Goal: Task Accomplishment & Management: Manage account settings

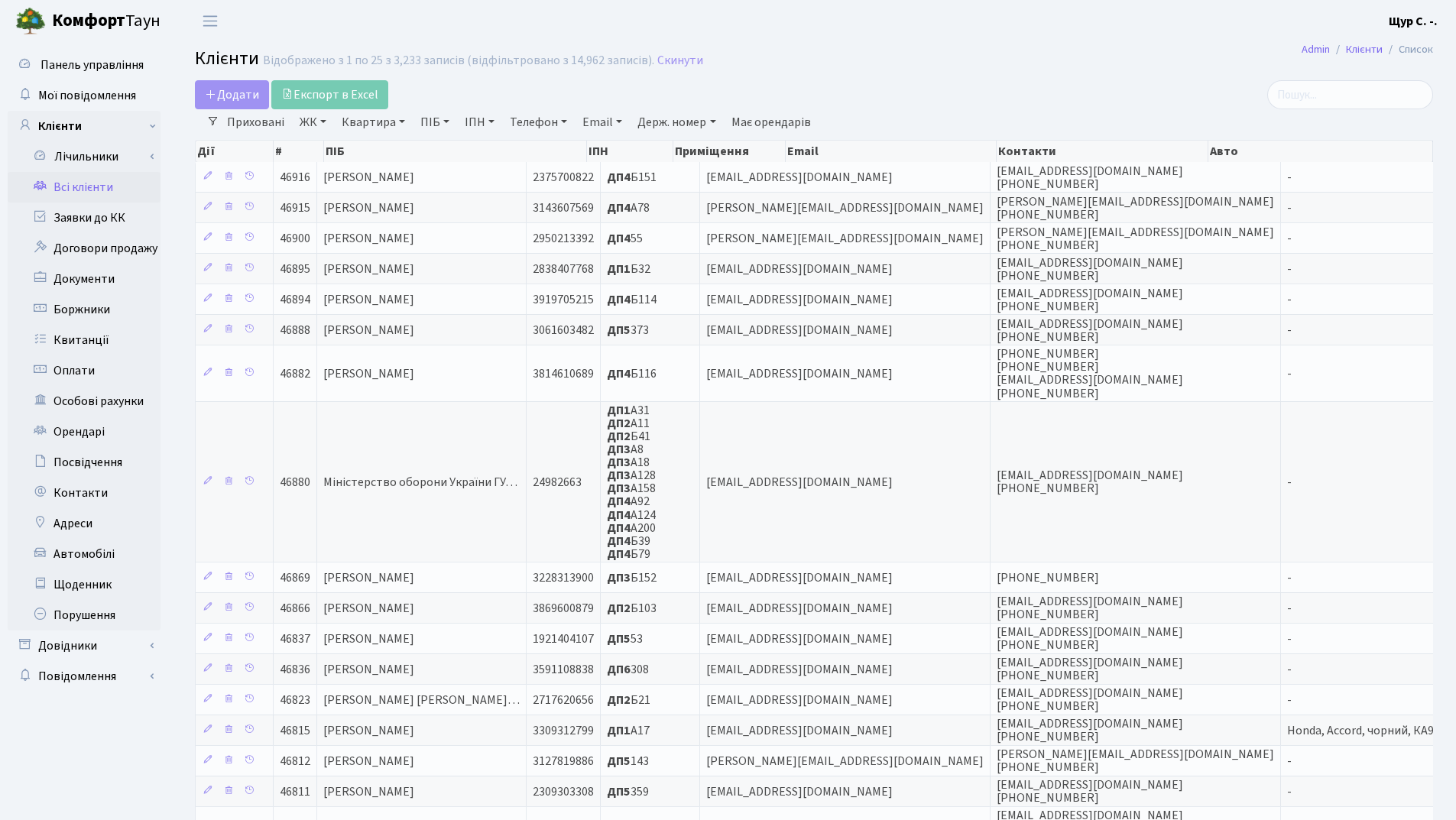
select select "25"
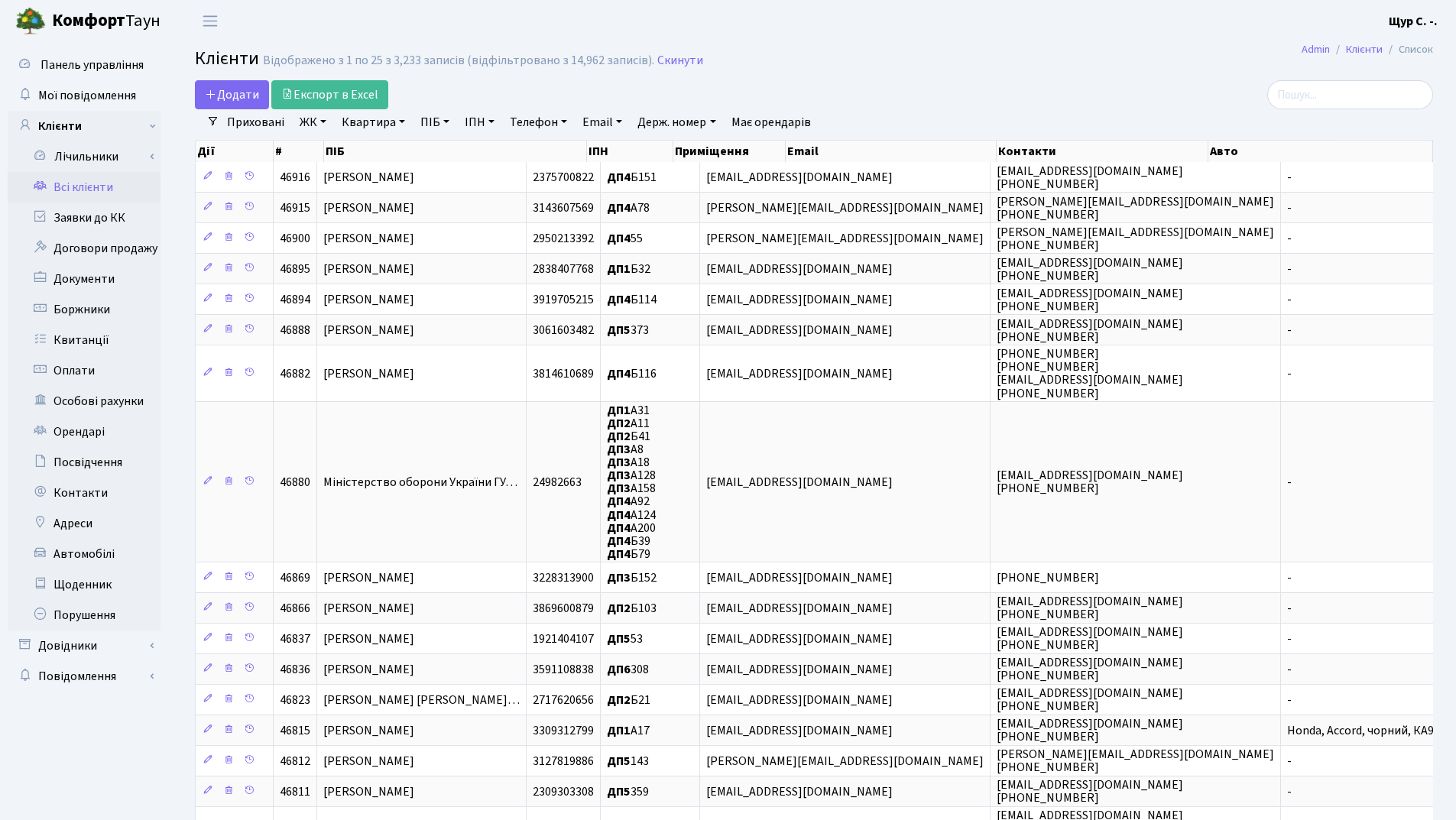
click at [367, 126] on link "Квартира" at bounding box center [373, 122] width 75 height 26
type input "321"
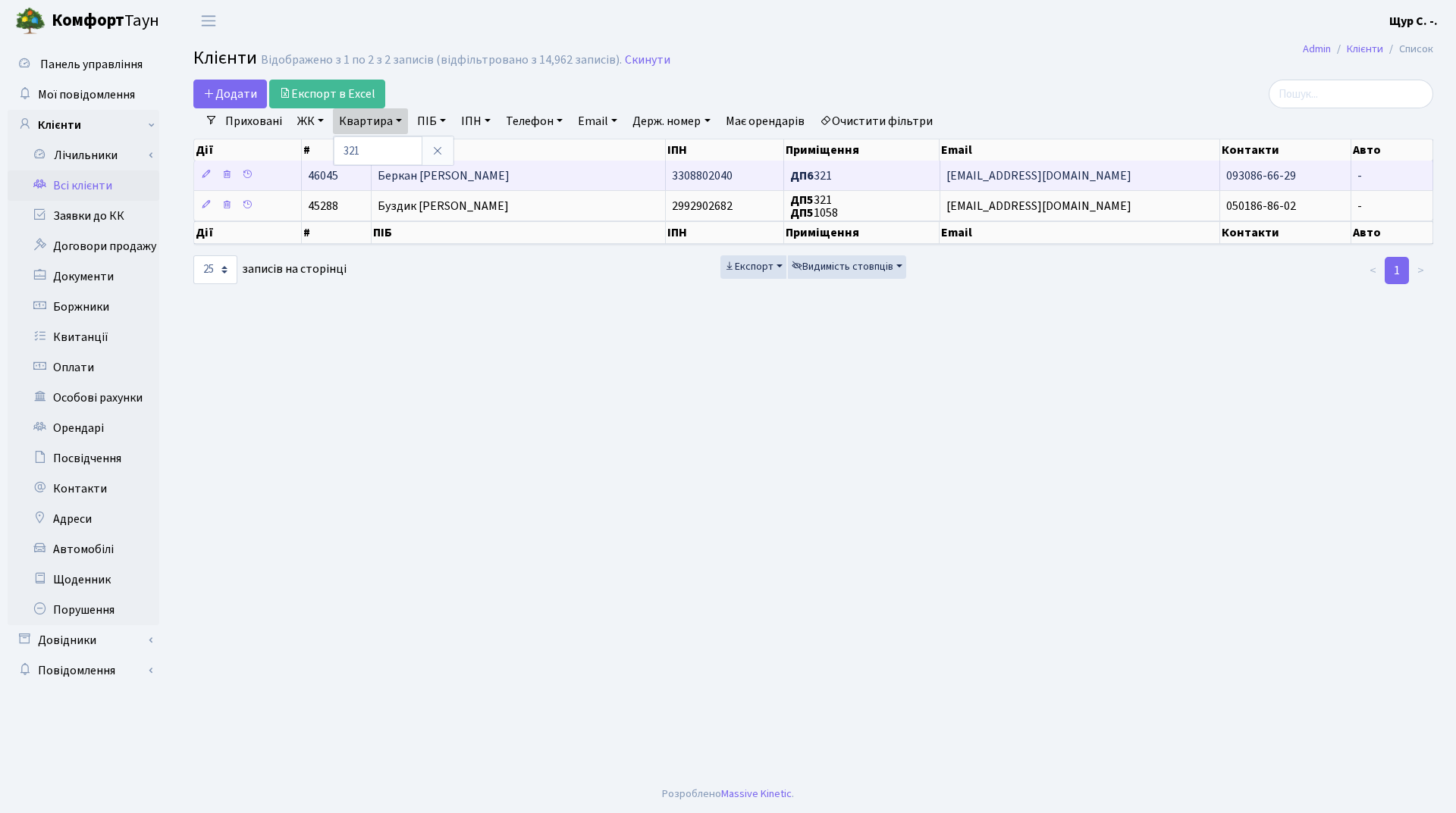
click at [497, 176] on span "Беркан Наталія Михайлівна" at bounding box center [443, 176] width 132 height 17
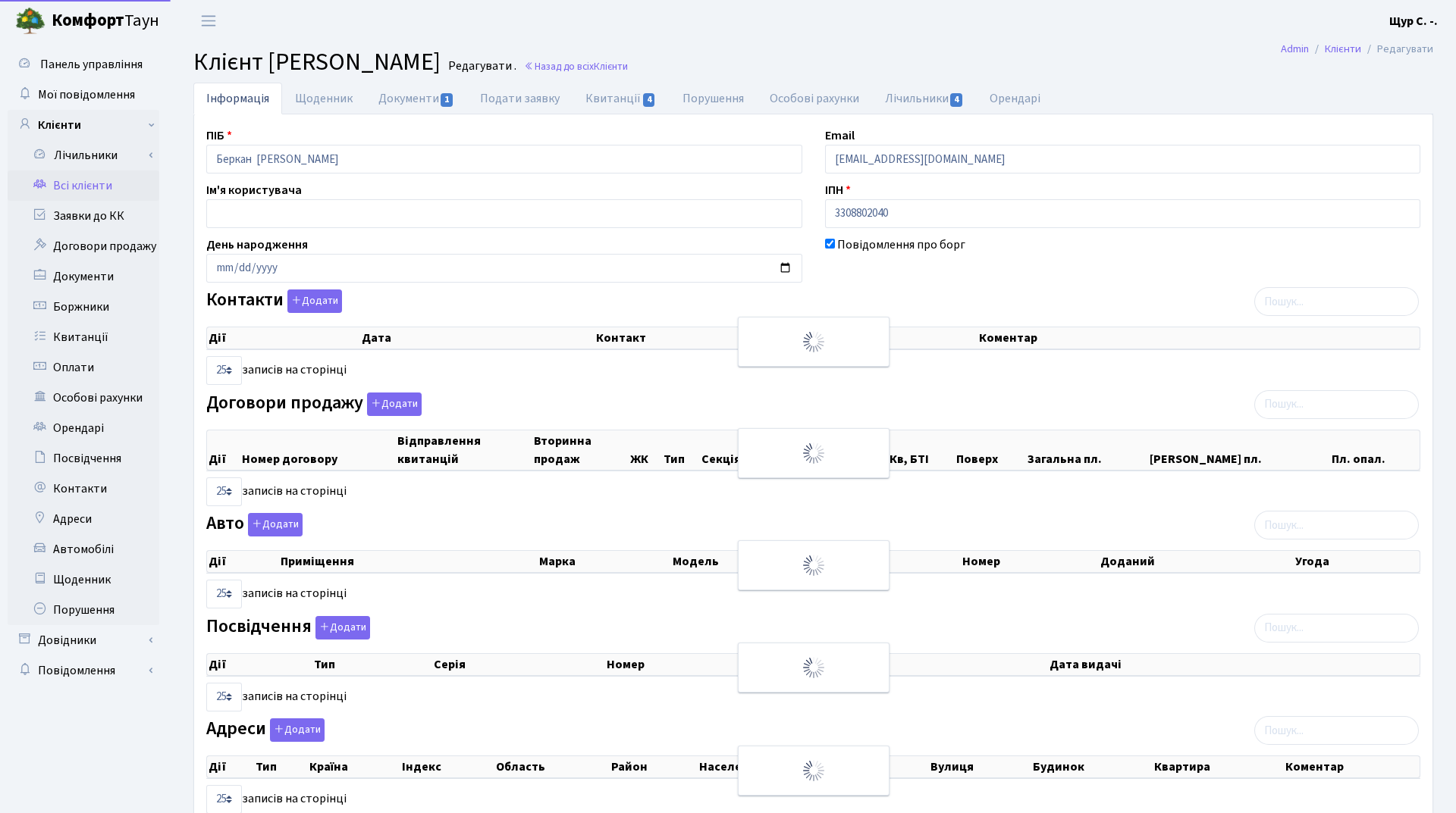
select select "25"
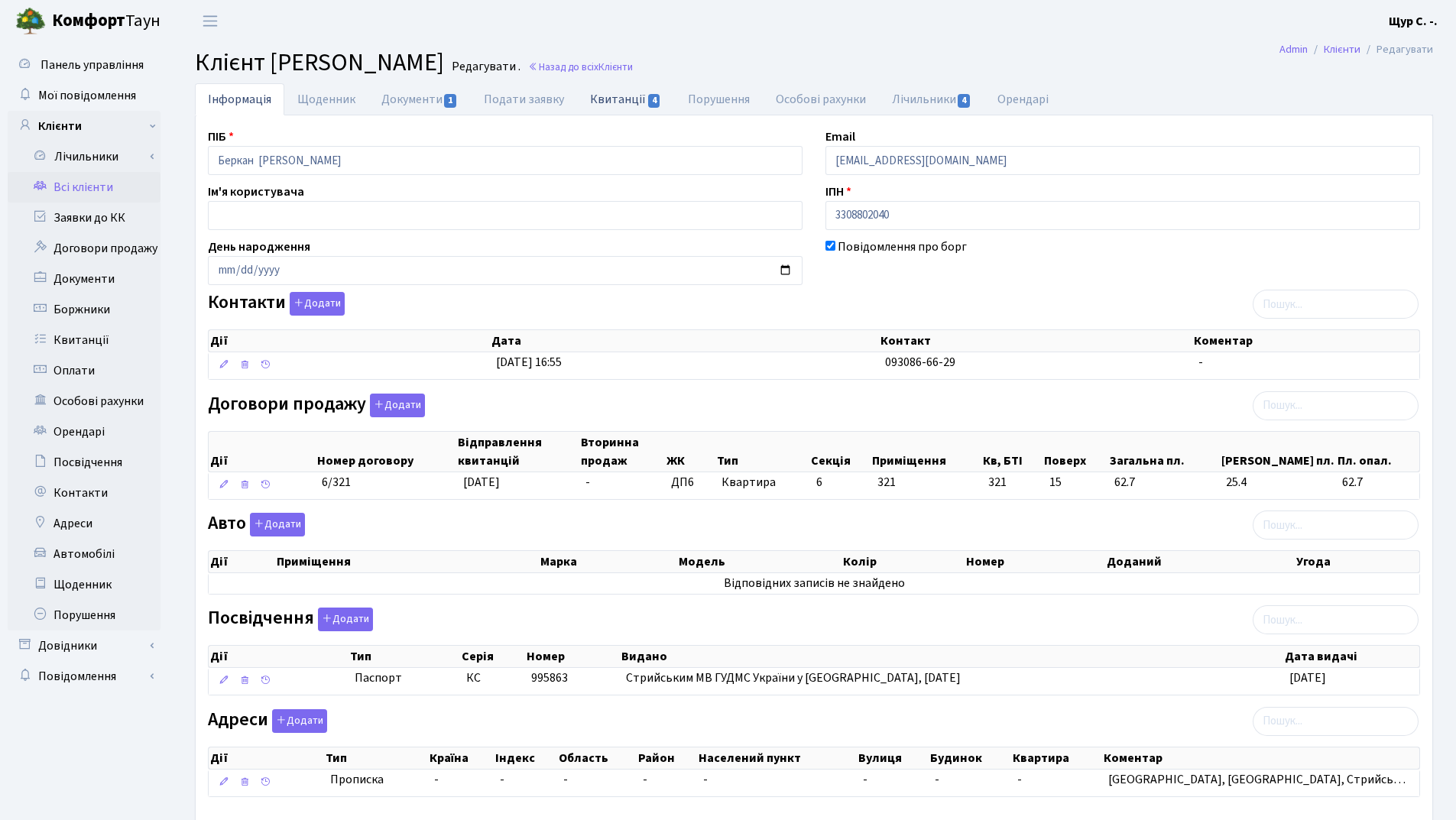
click at [610, 96] on link "Квитанції 4" at bounding box center [625, 100] width 97 height 32
select select "25"
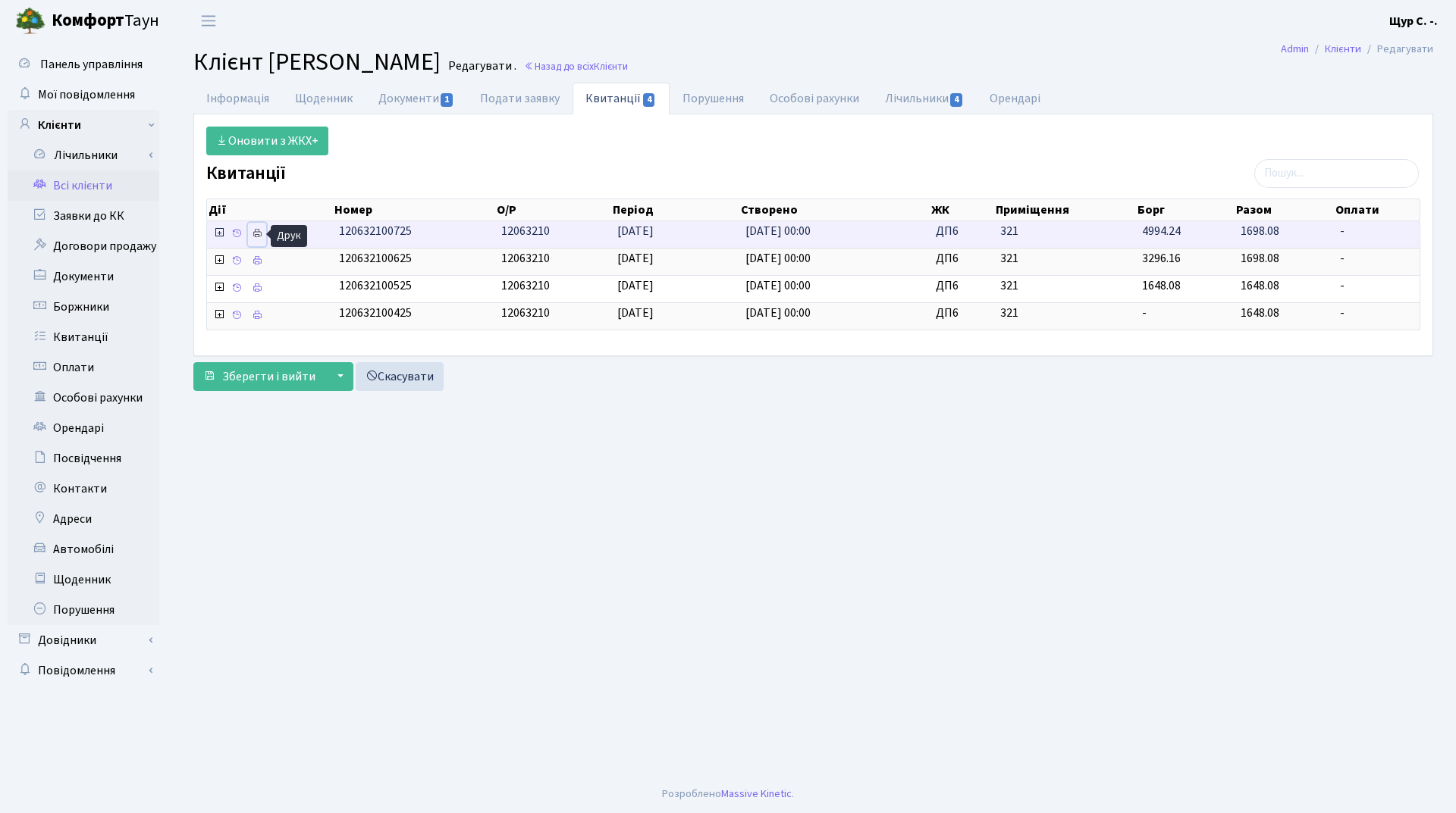
click at [254, 233] on icon at bounding box center [257, 233] width 10 height 10
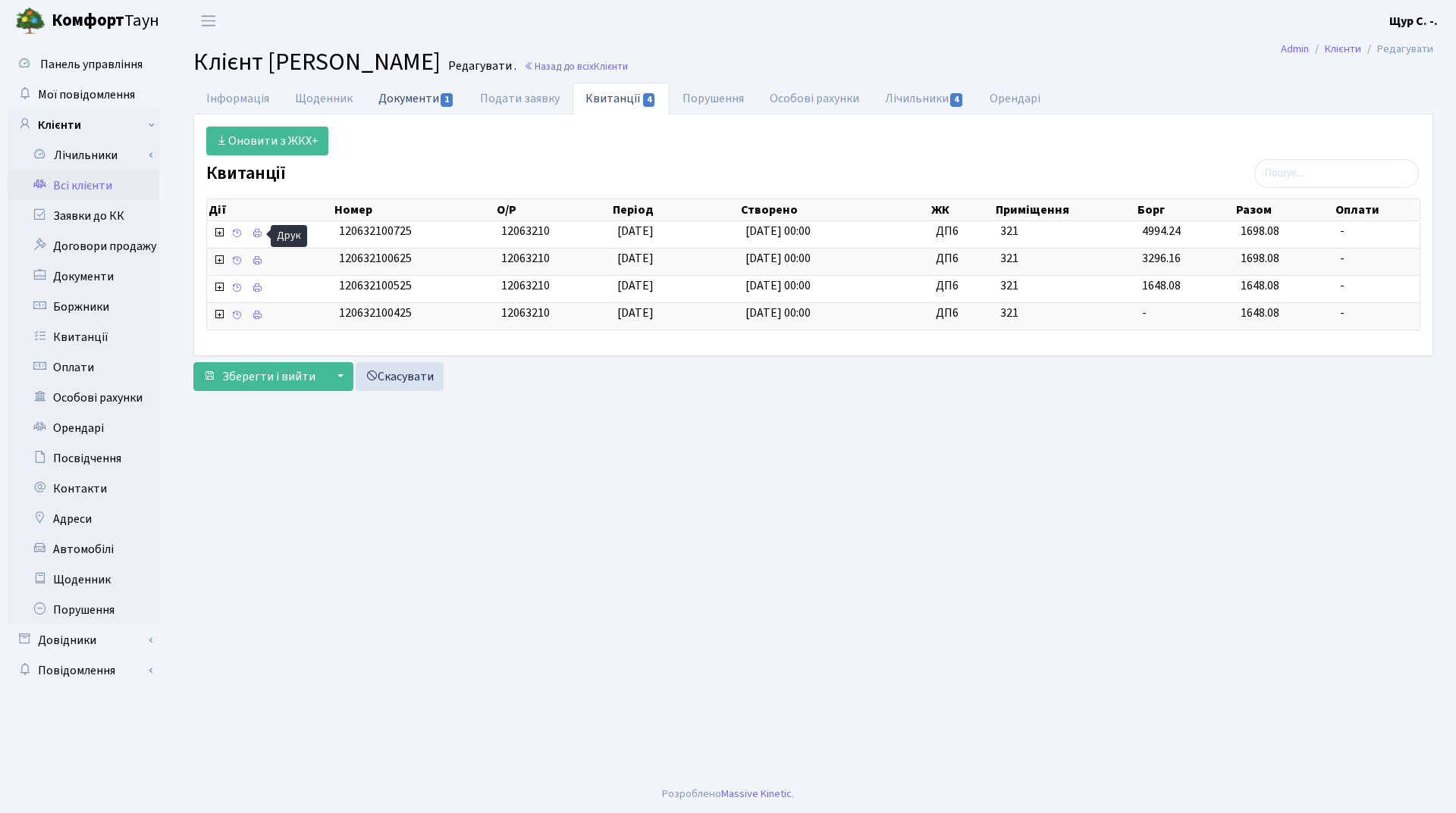
click at [405, 104] on link "Документи 1" at bounding box center [416, 99] width 102 height 31
select select "25"
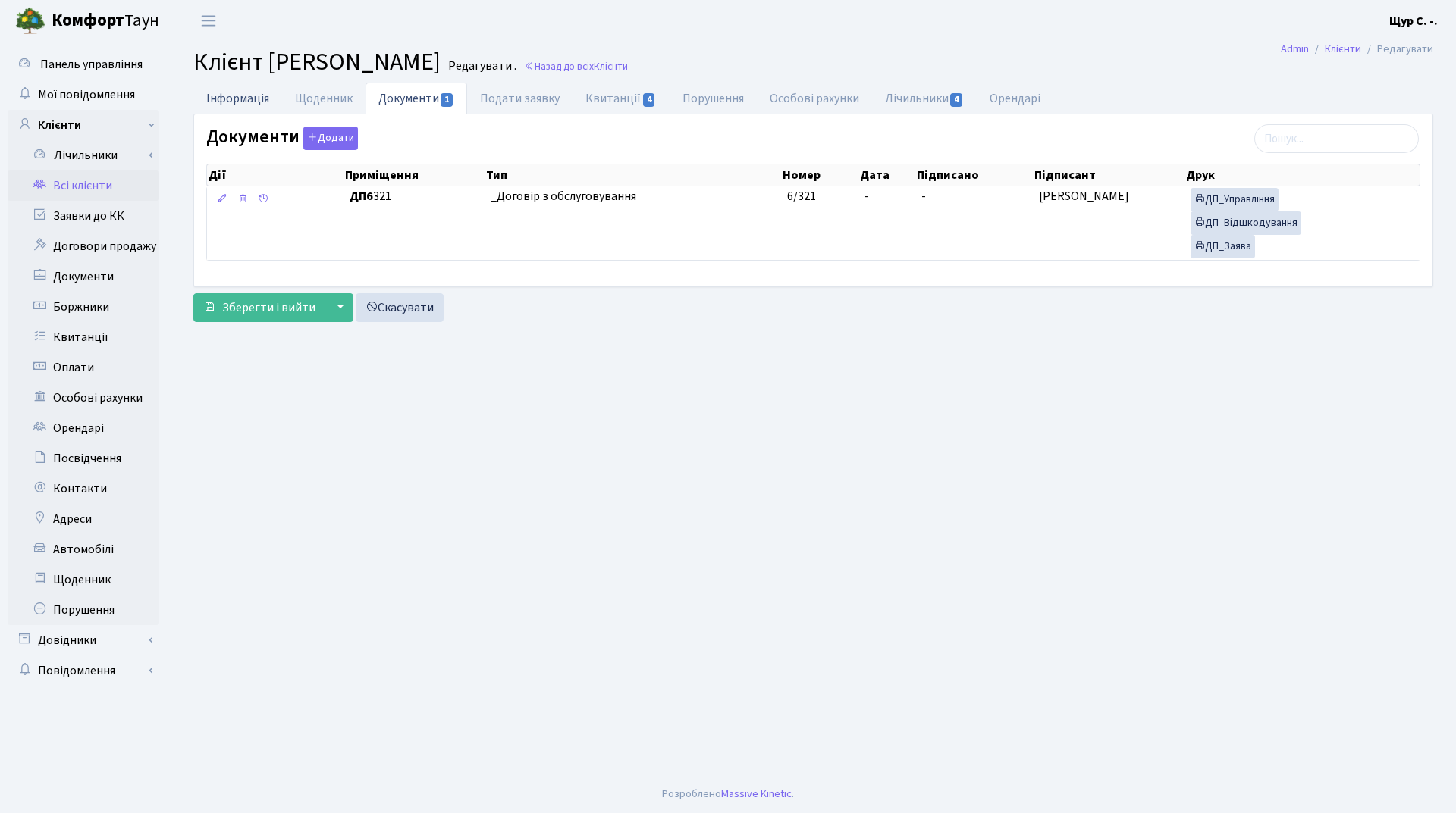
click at [245, 93] on link "Інформація" at bounding box center [237, 99] width 89 height 31
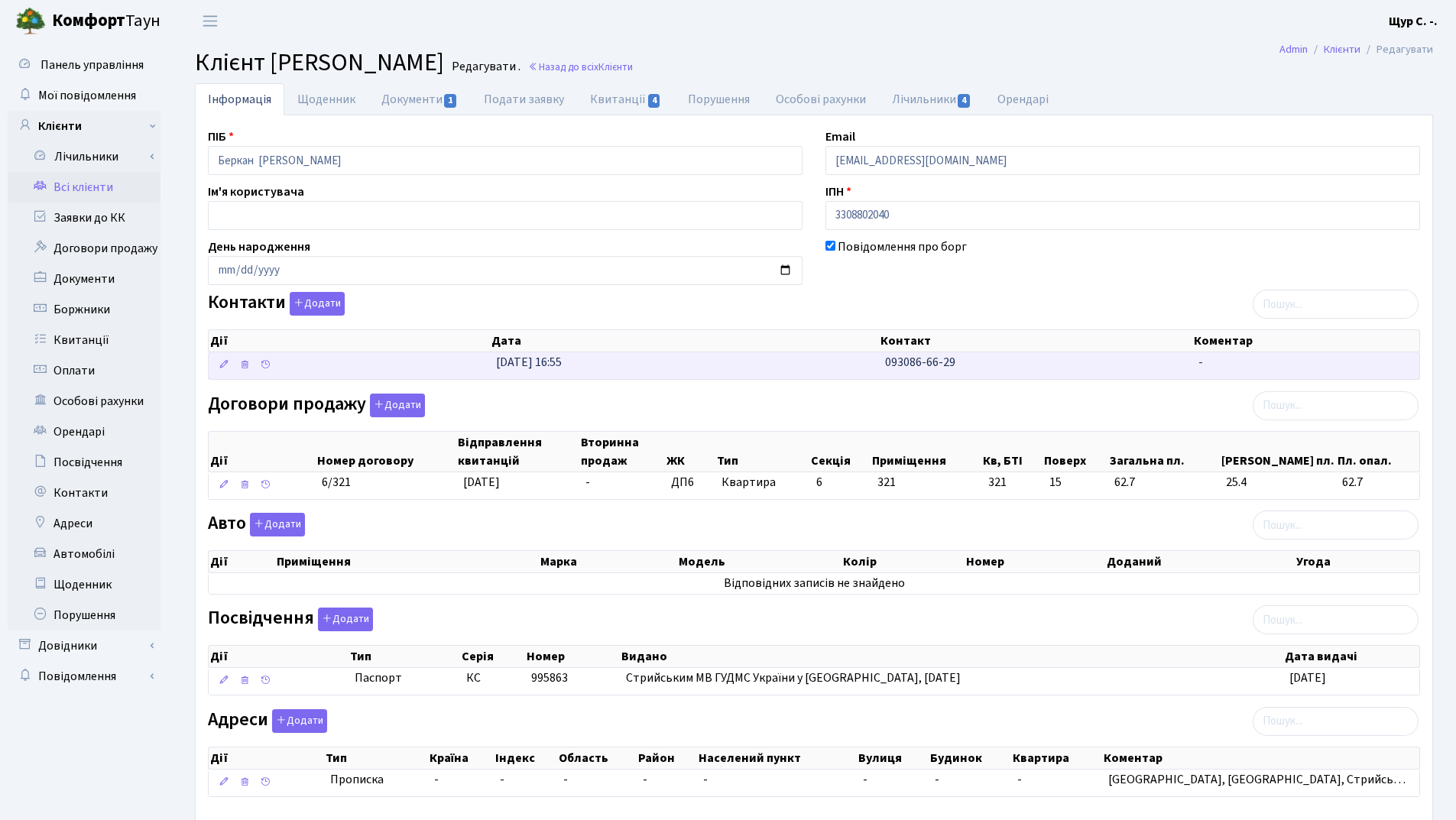
click at [713, 363] on td "31.03.2025, 16:55" at bounding box center [684, 366] width 389 height 27
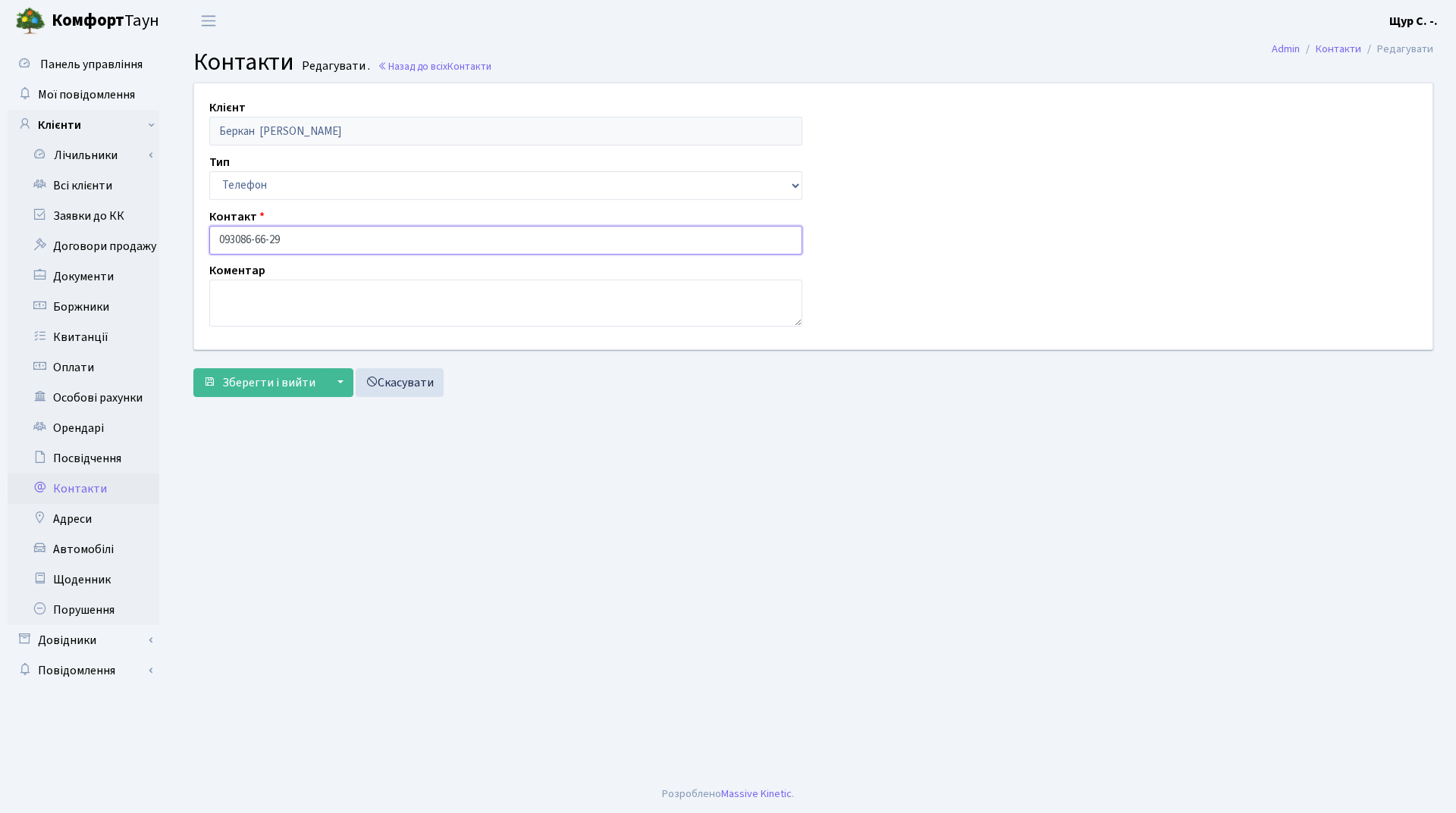
click at [236, 237] on input "093086-66-29" at bounding box center [506, 240] width 593 height 29
type input "093-086-66-29"
click at [260, 389] on span "Зберегти і вийти" at bounding box center [269, 383] width 93 height 17
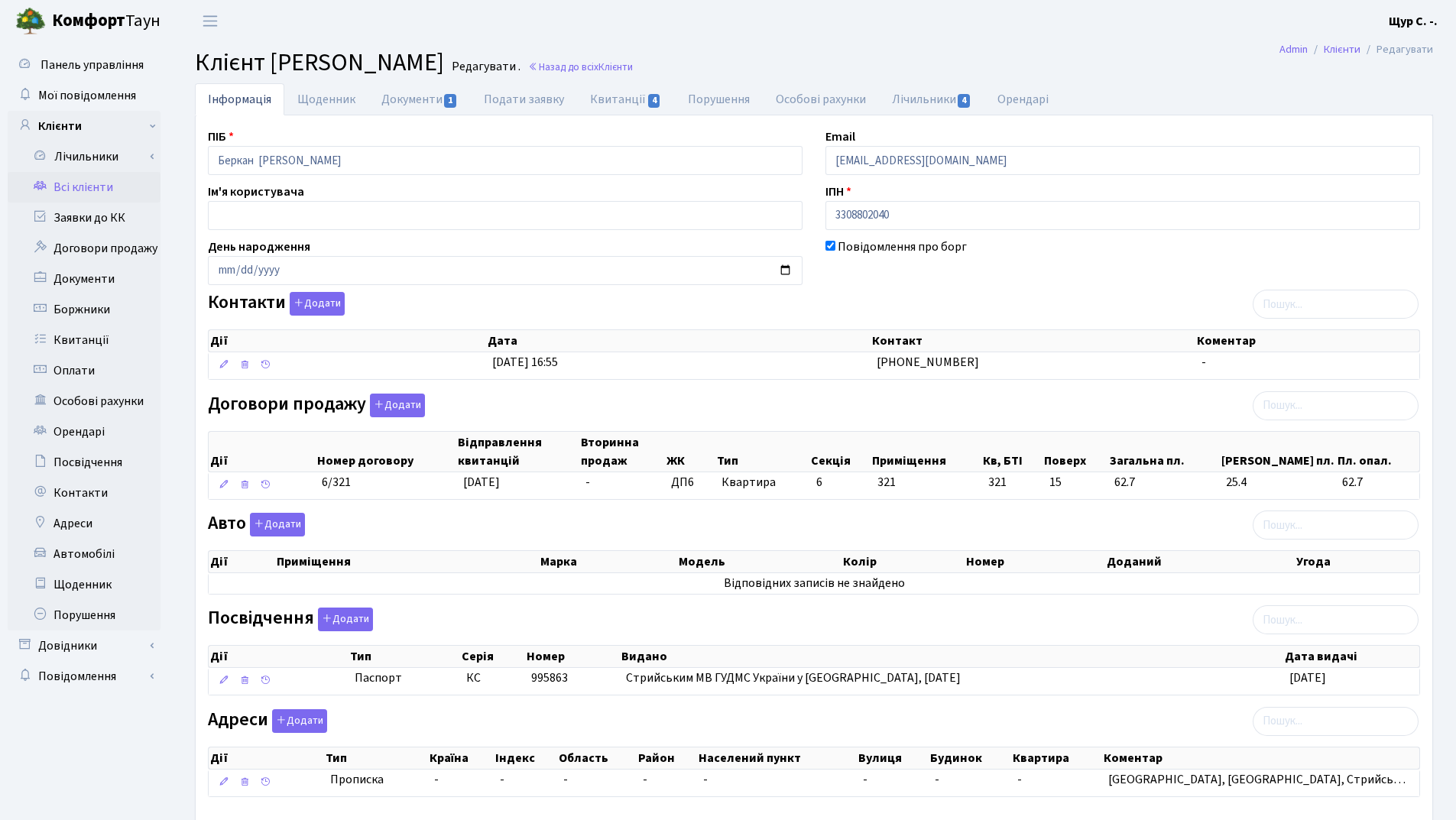
click at [103, 194] on link "Всі клієнти" at bounding box center [84, 187] width 153 height 31
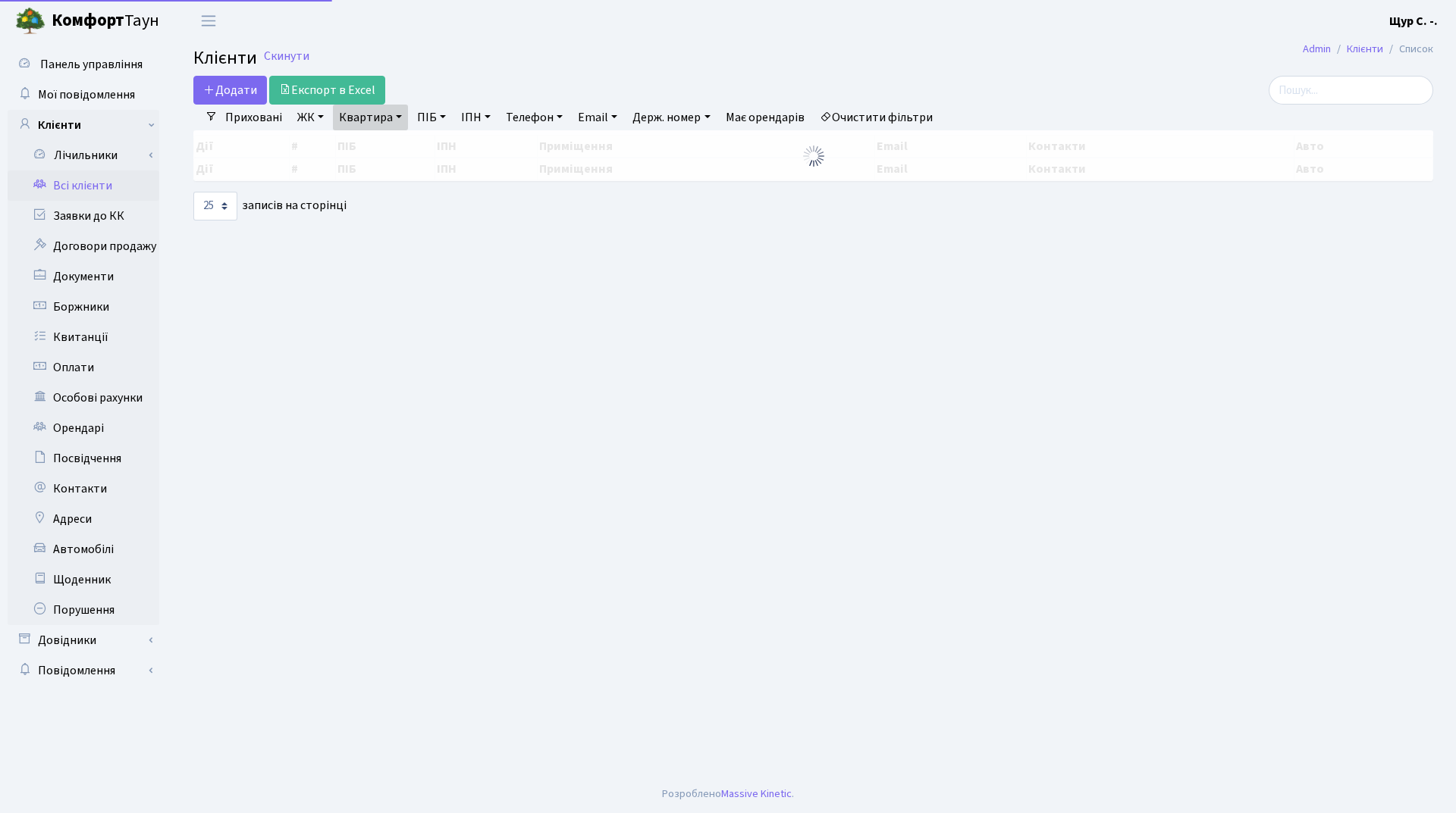
select select "25"
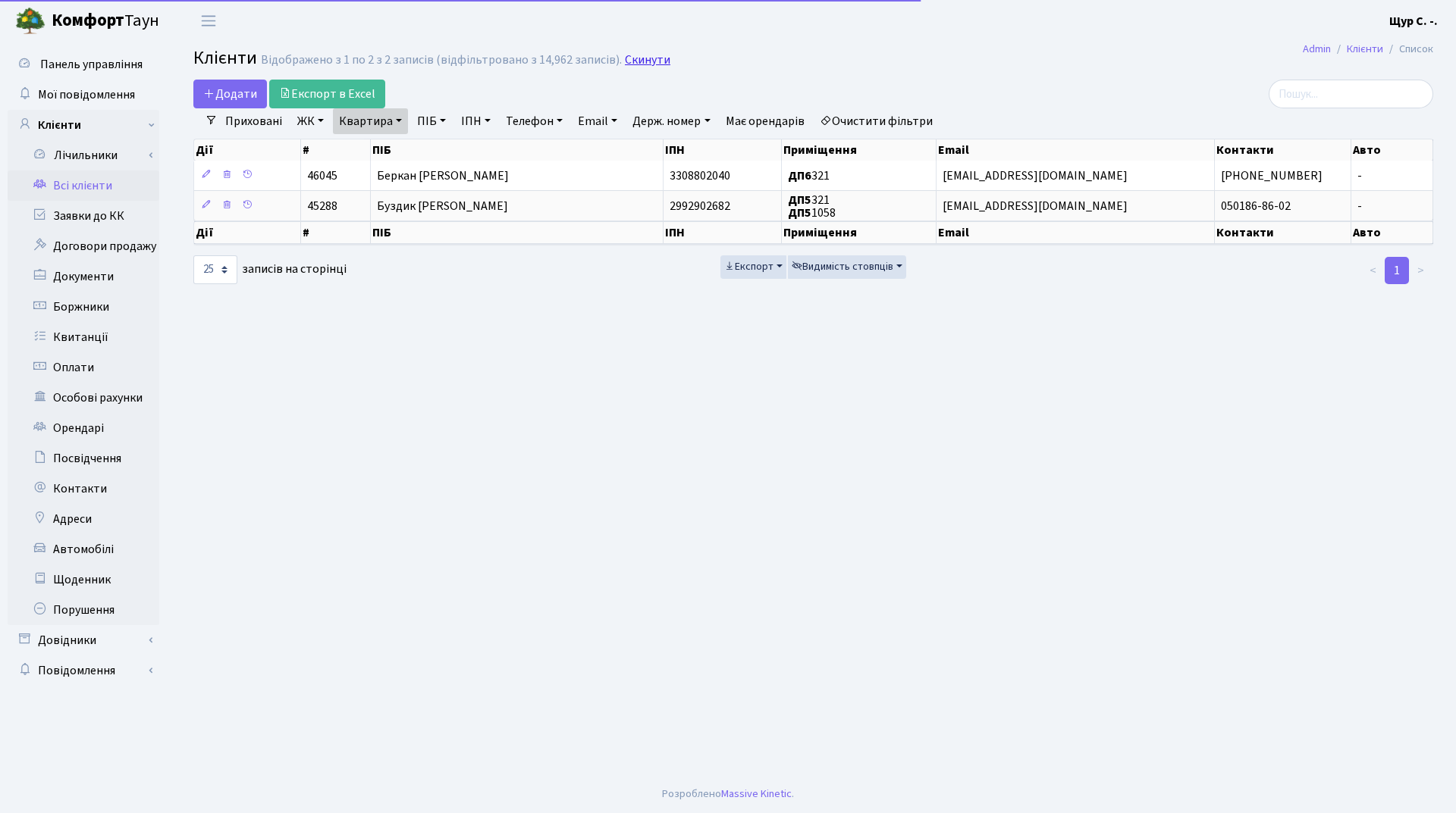
click at [650, 58] on link "Скинути" at bounding box center [647, 60] width 45 height 15
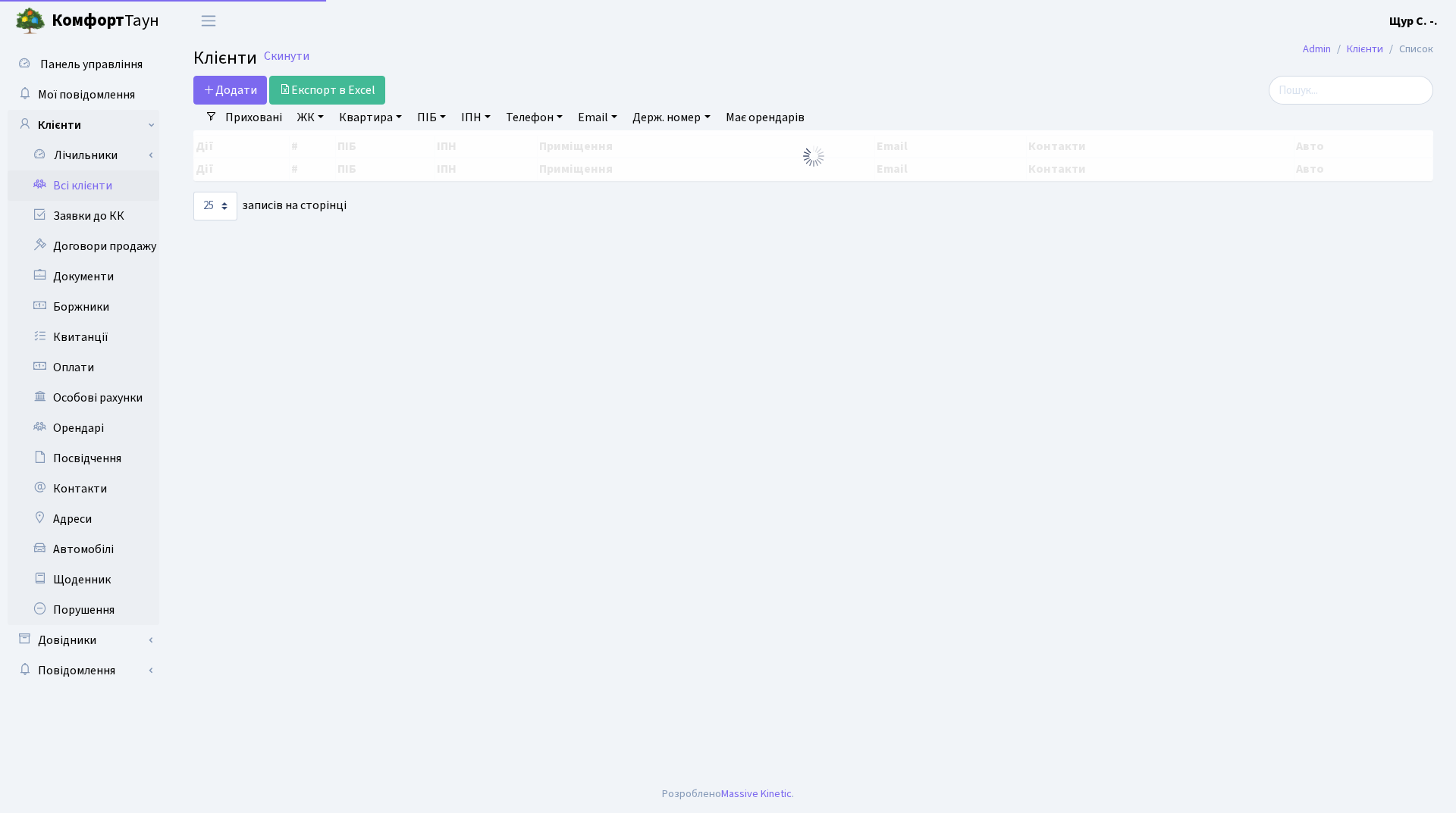
select select "25"
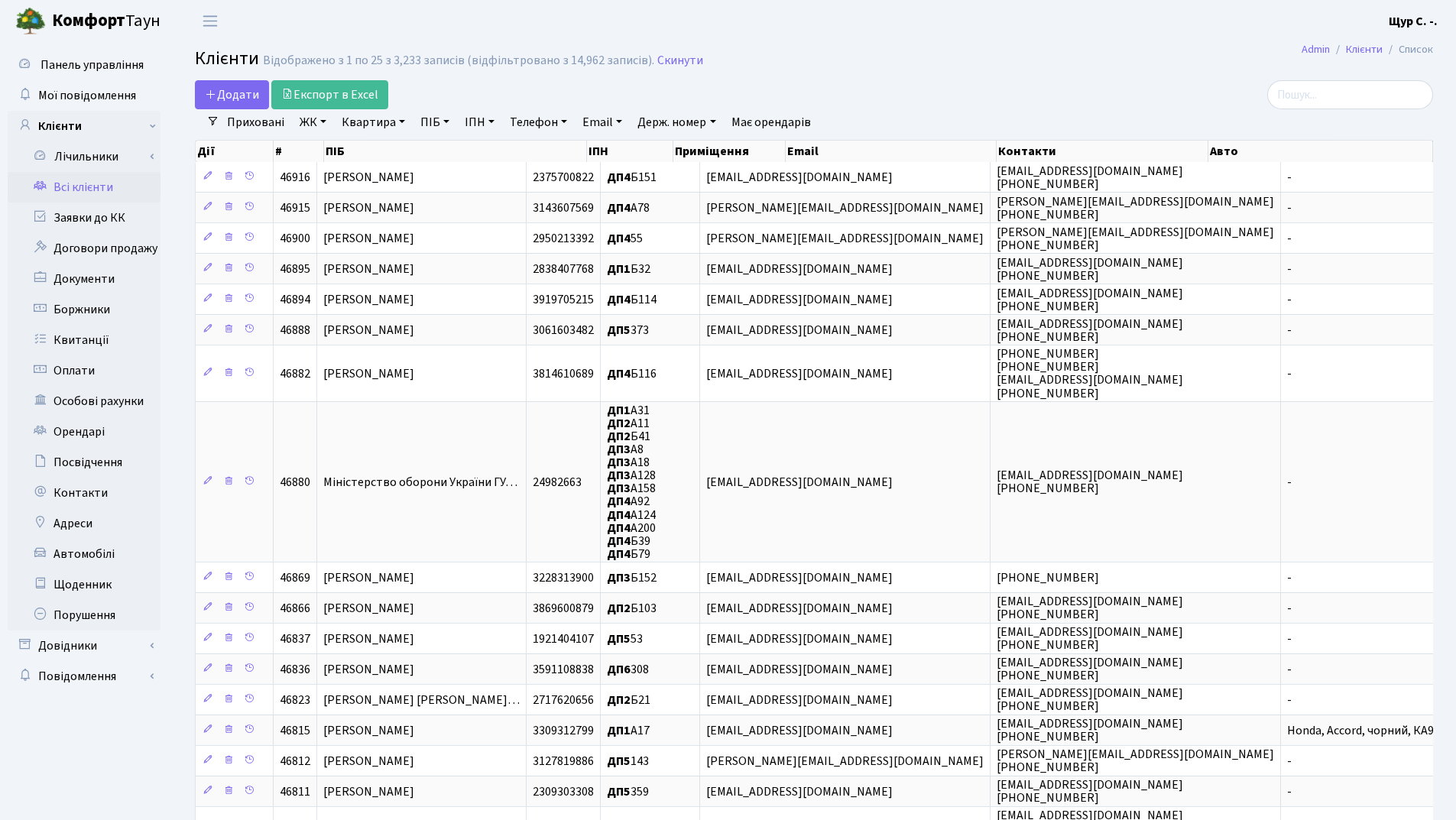
click at [354, 116] on link "Квартира" at bounding box center [373, 122] width 75 height 26
type input "а27"
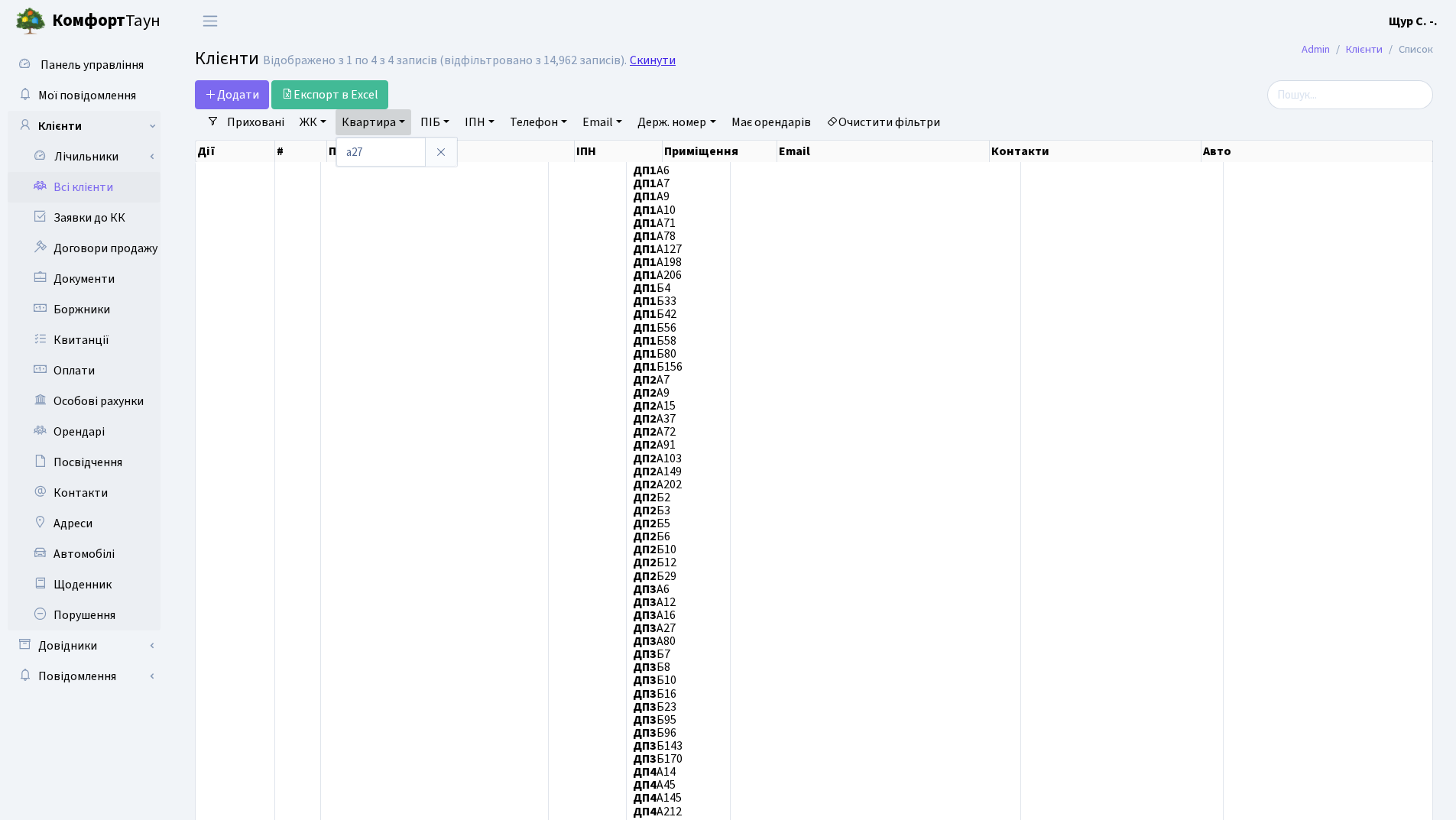
click at [645, 65] on link "Скинути" at bounding box center [652, 60] width 46 height 15
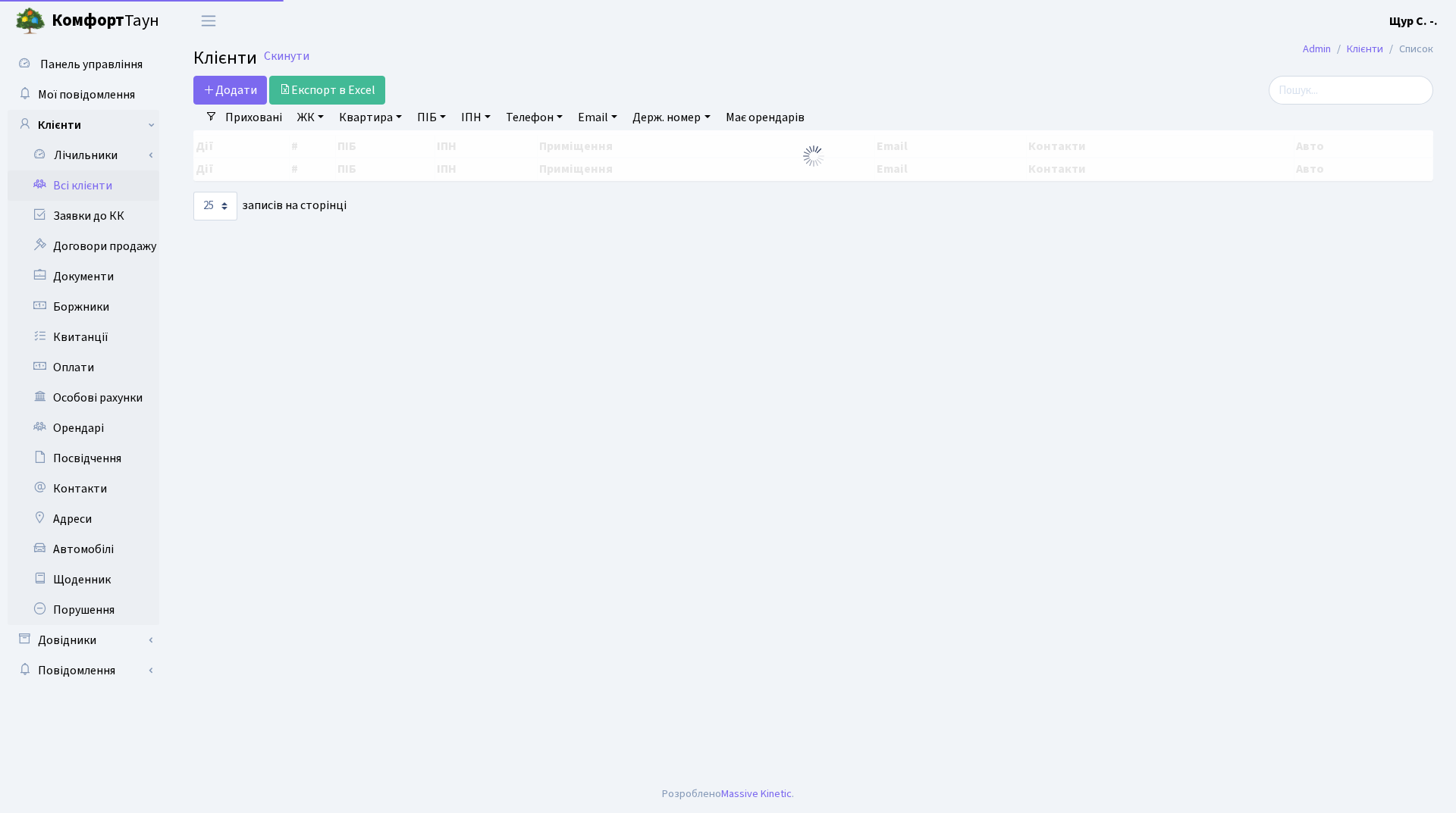
select select "25"
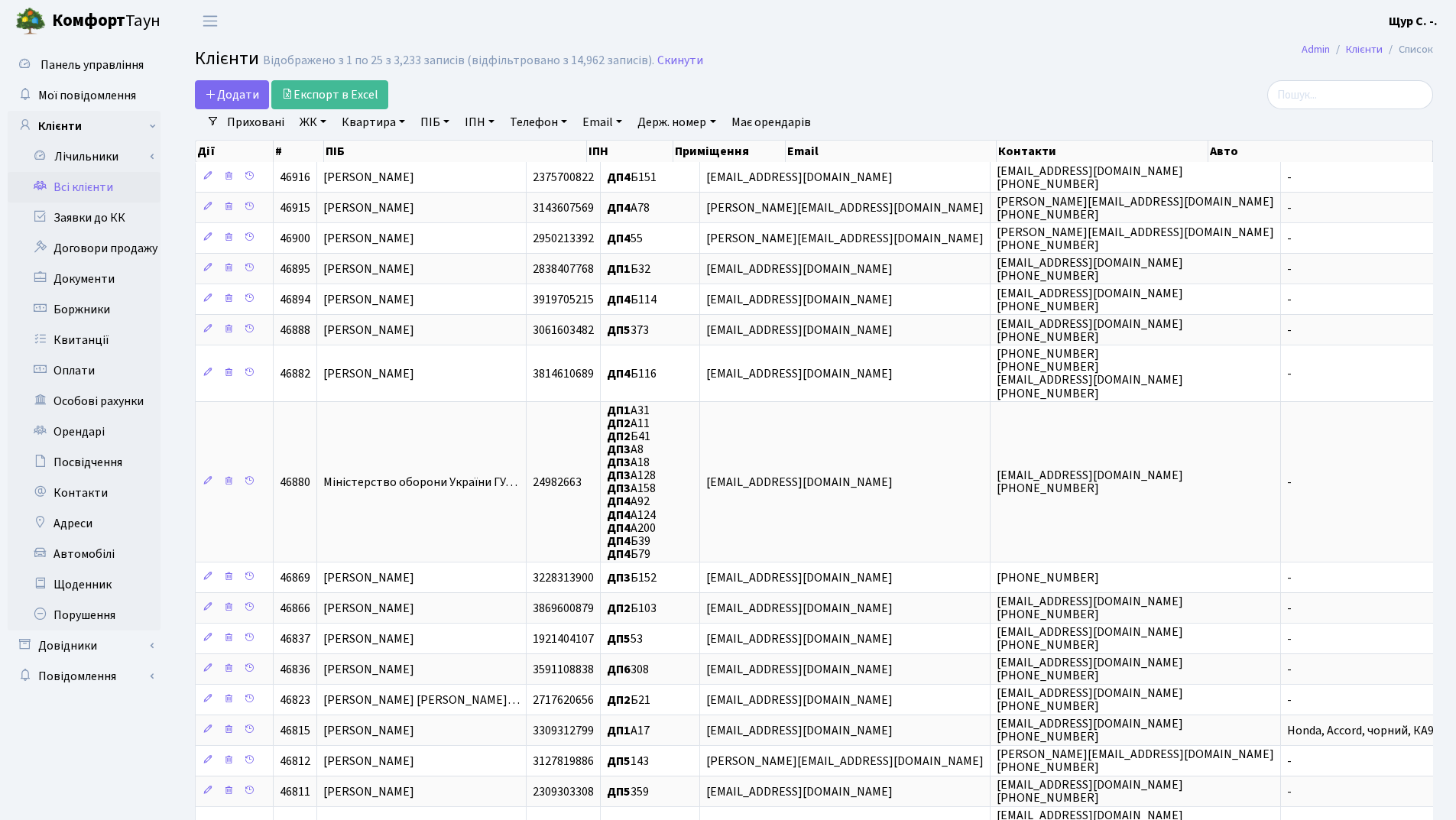
click at [360, 120] on link "Квартира" at bounding box center [373, 122] width 75 height 26
click at [426, 121] on link "ПІБ" at bounding box center [434, 122] width 41 height 26
type input "зборівська"
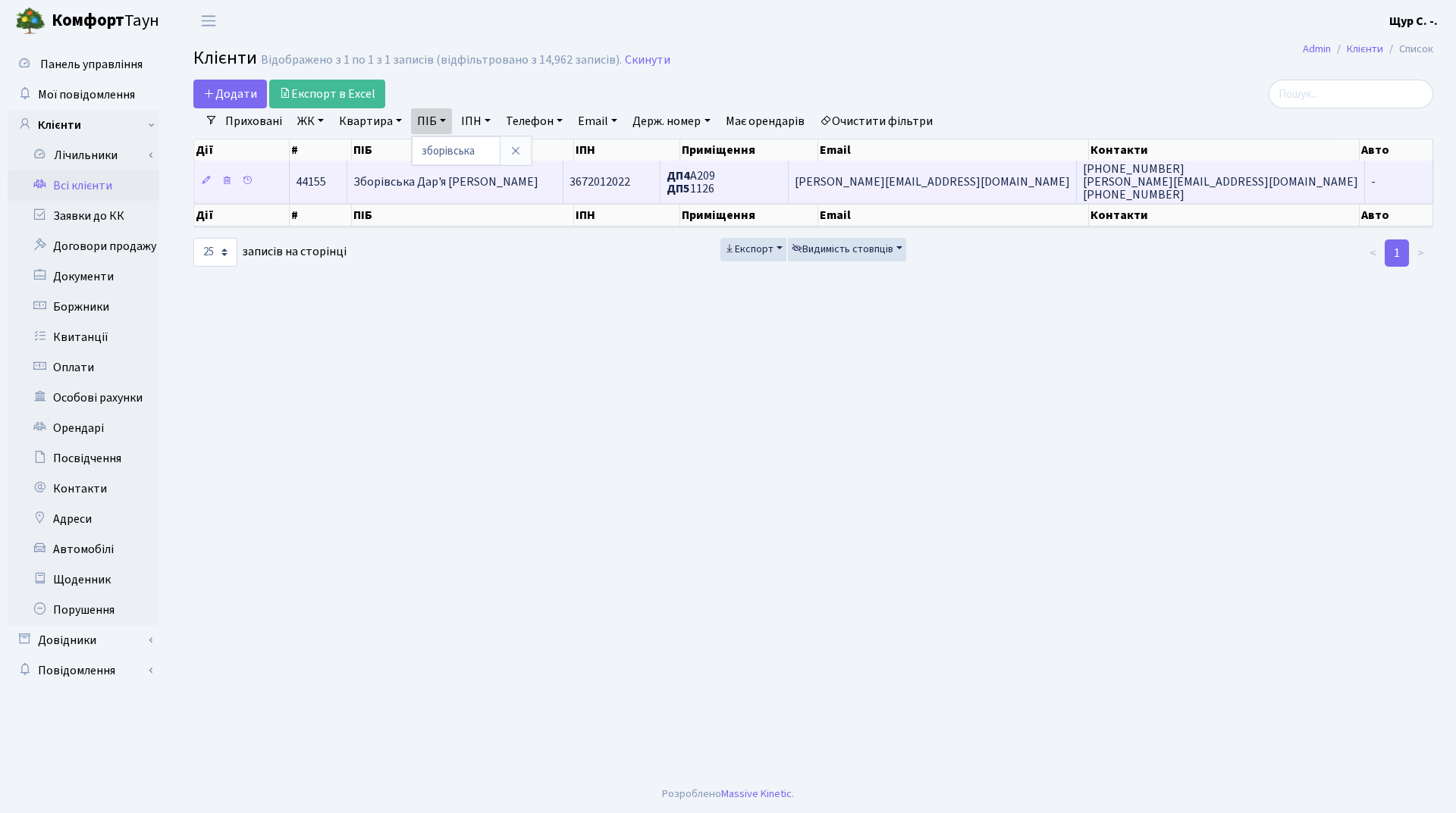
click at [423, 185] on span "Зборівська Дар'я [PERSON_NAME]" at bounding box center [446, 182] width 185 height 17
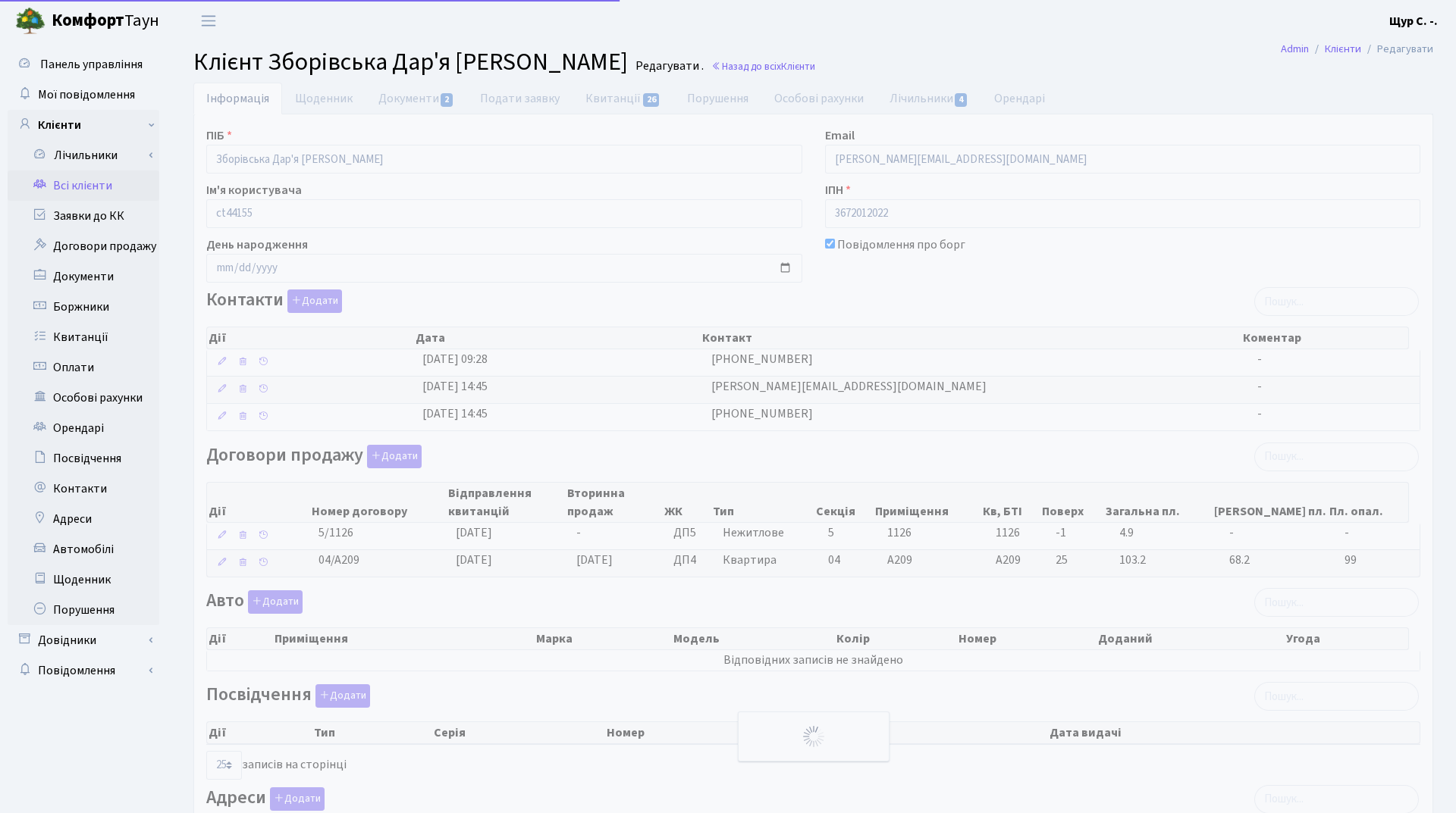
select select "25"
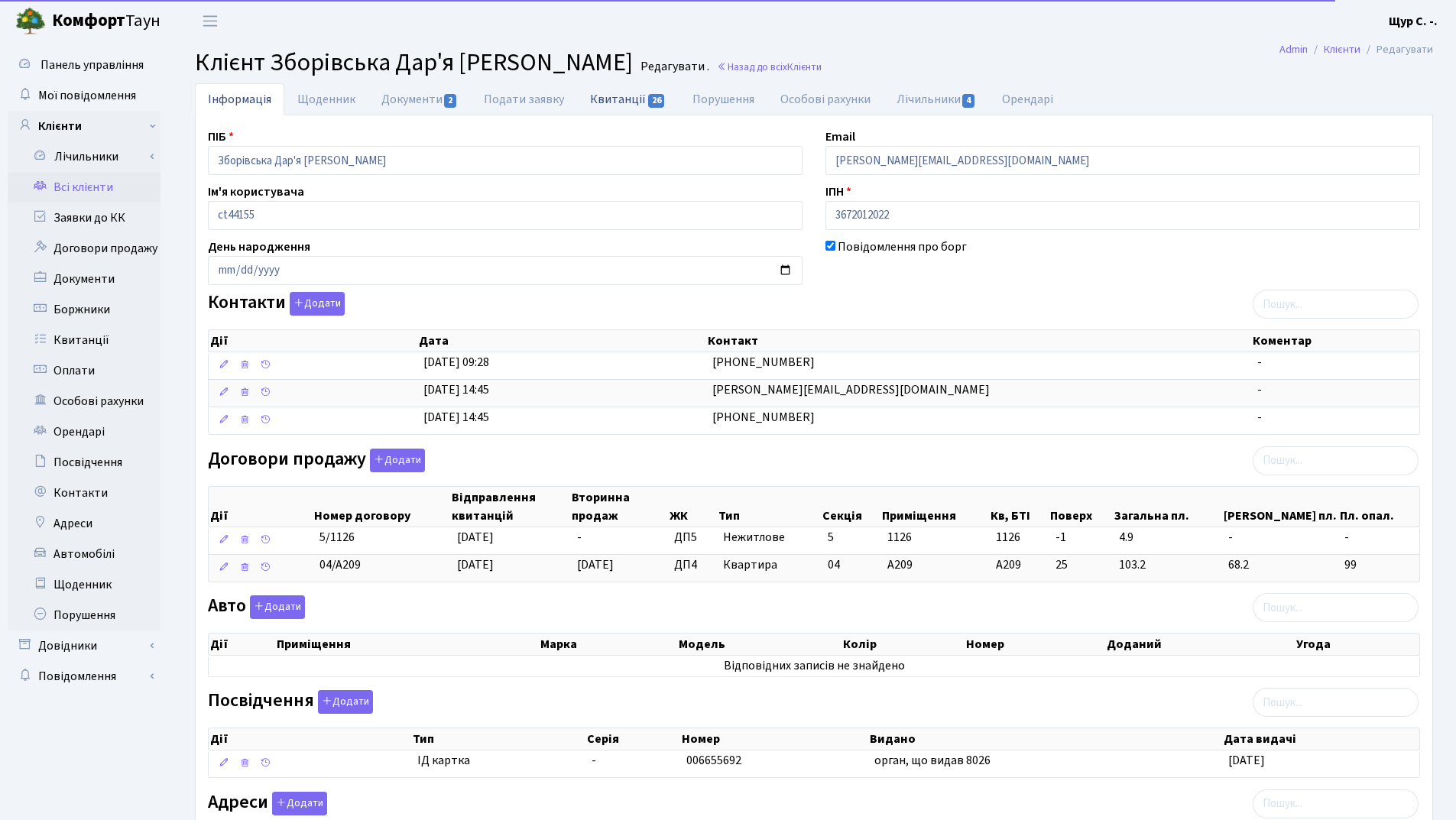
click at [627, 101] on link "Квитанції 26" at bounding box center [627, 100] width 101 height 32
select select "25"
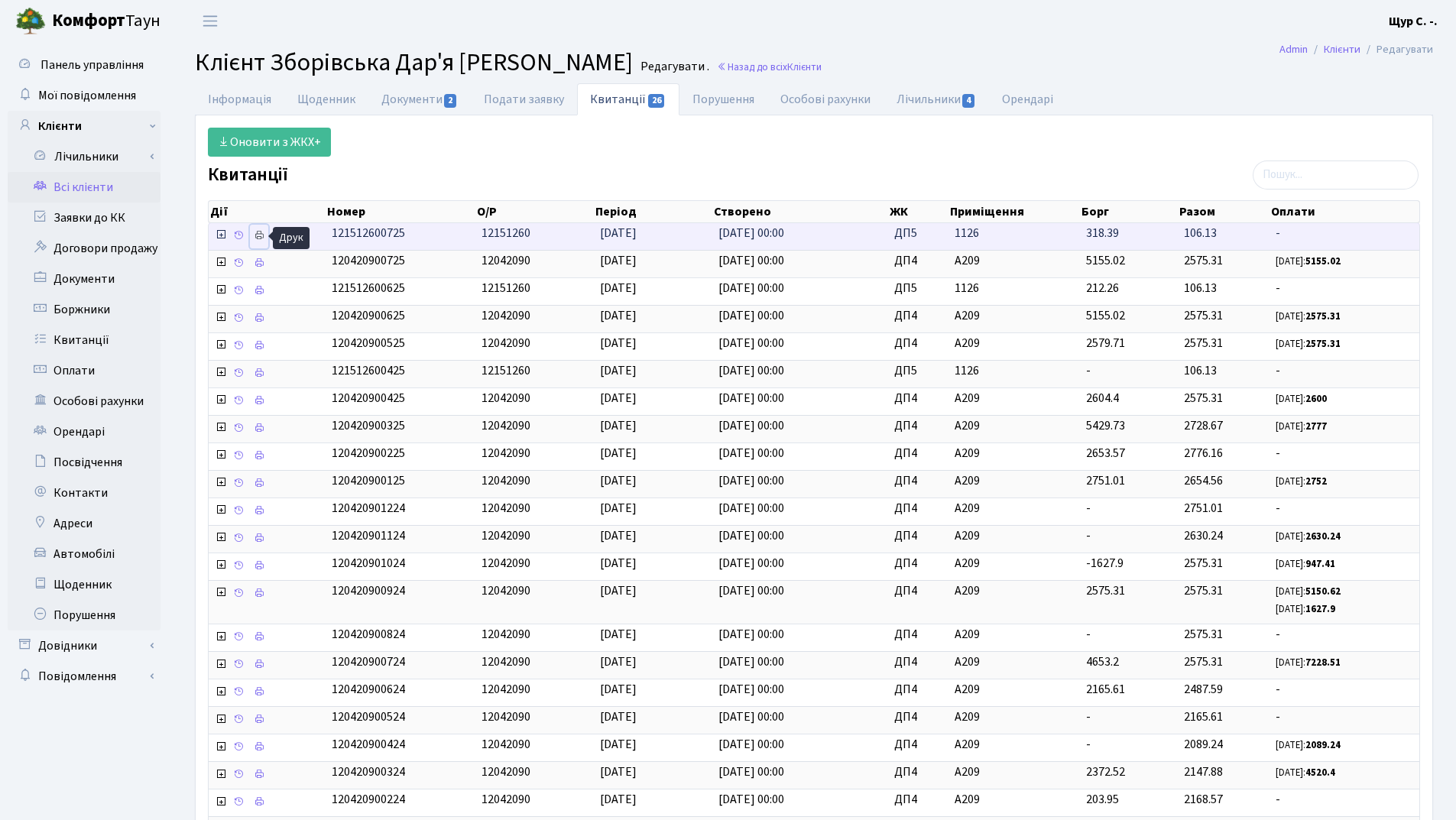
click at [260, 236] on icon at bounding box center [259, 235] width 10 height 10
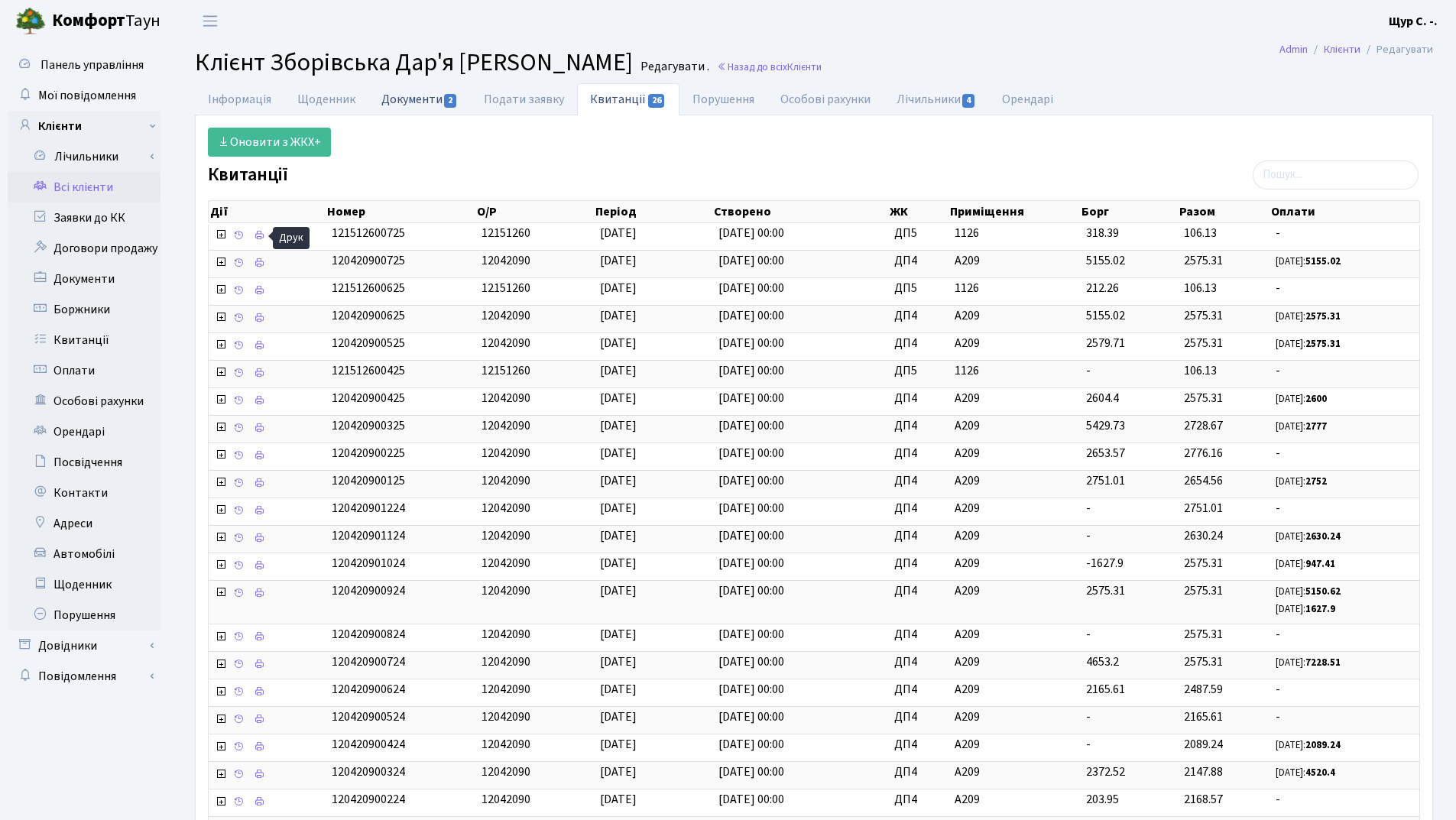
click at [399, 89] on link "Документи 2" at bounding box center [420, 100] width 102 height 32
select select "25"
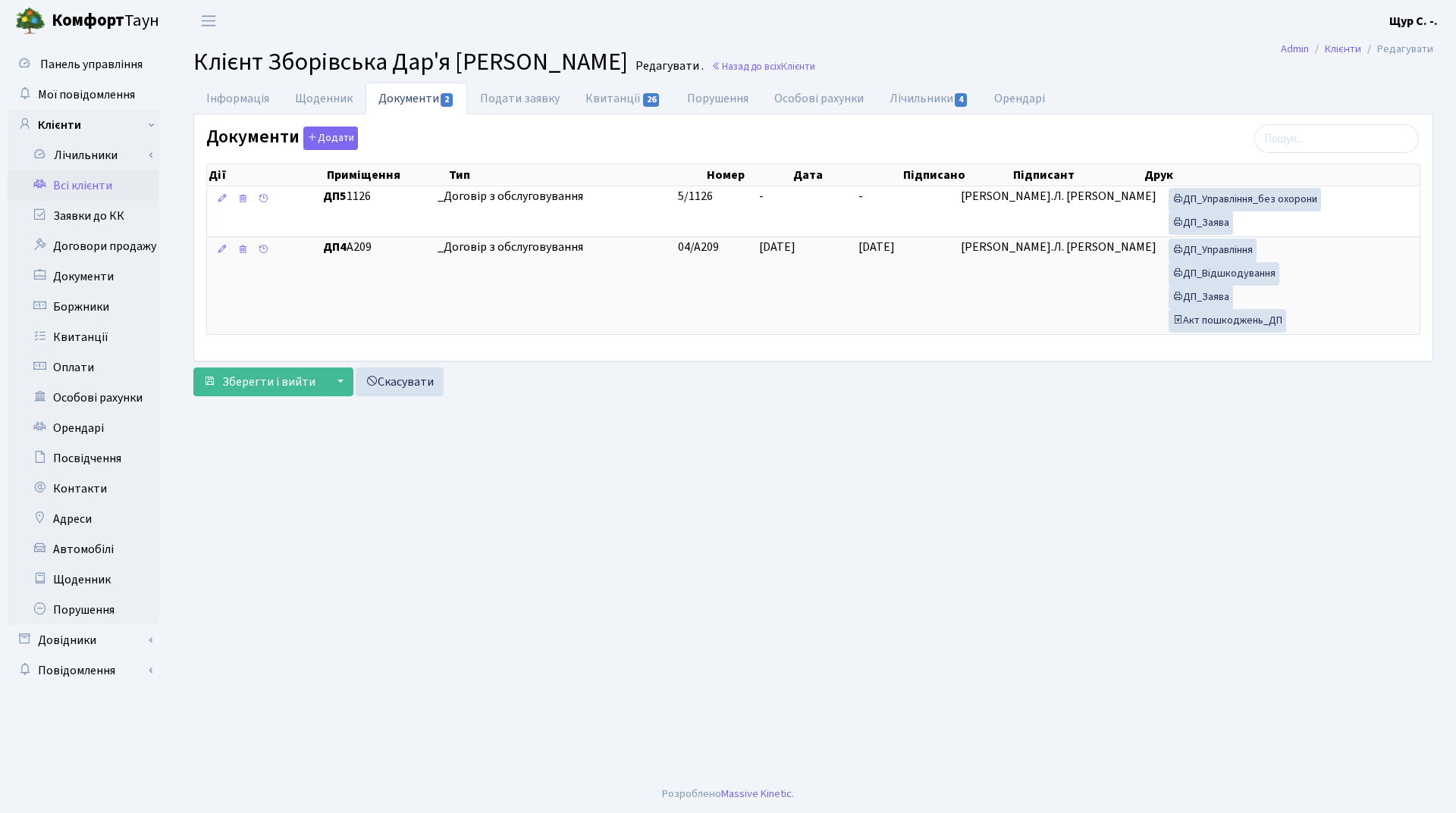
click at [104, 185] on link "Всі клієнти" at bounding box center [83, 185] width 151 height 30
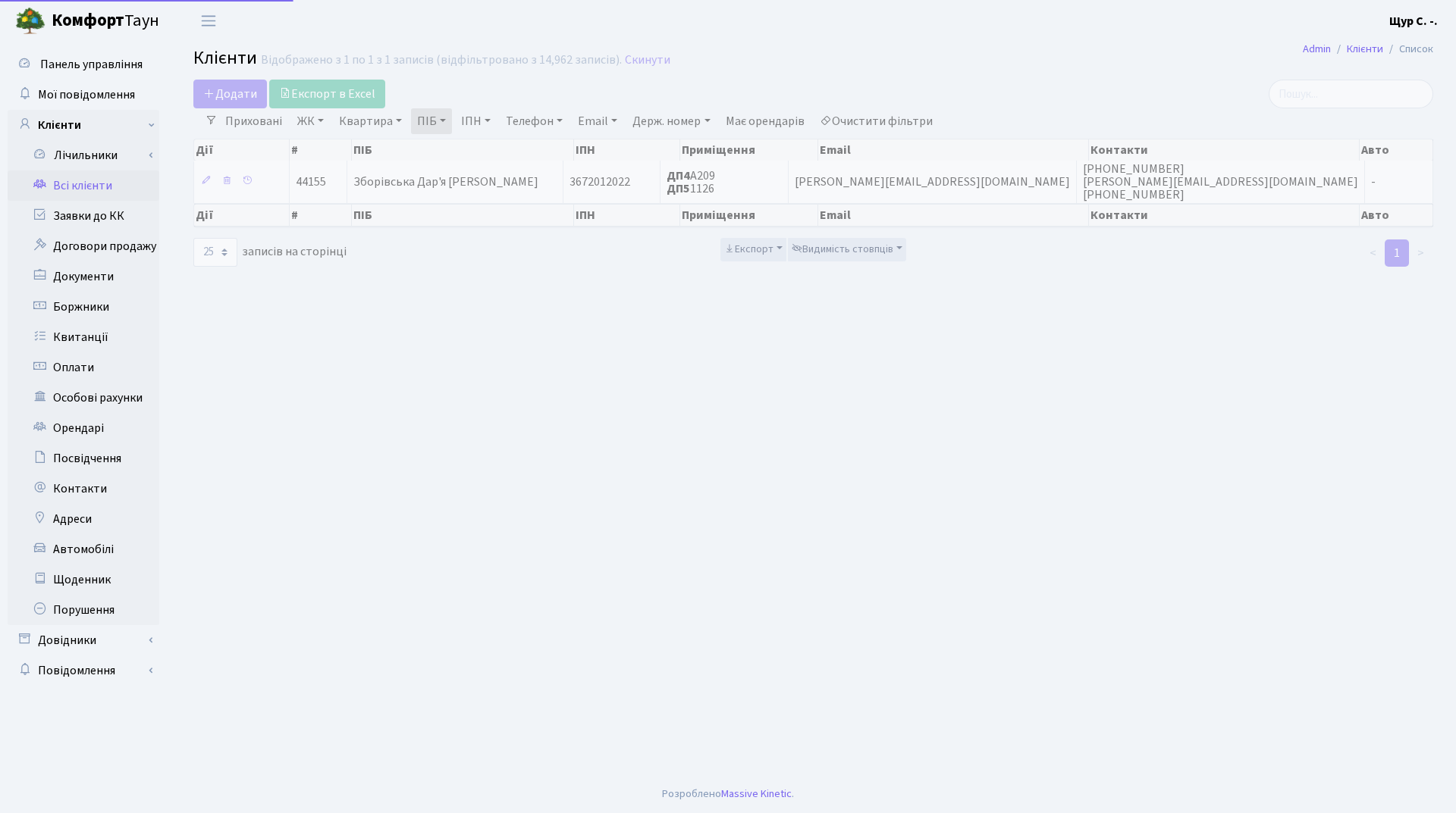
select select "25"
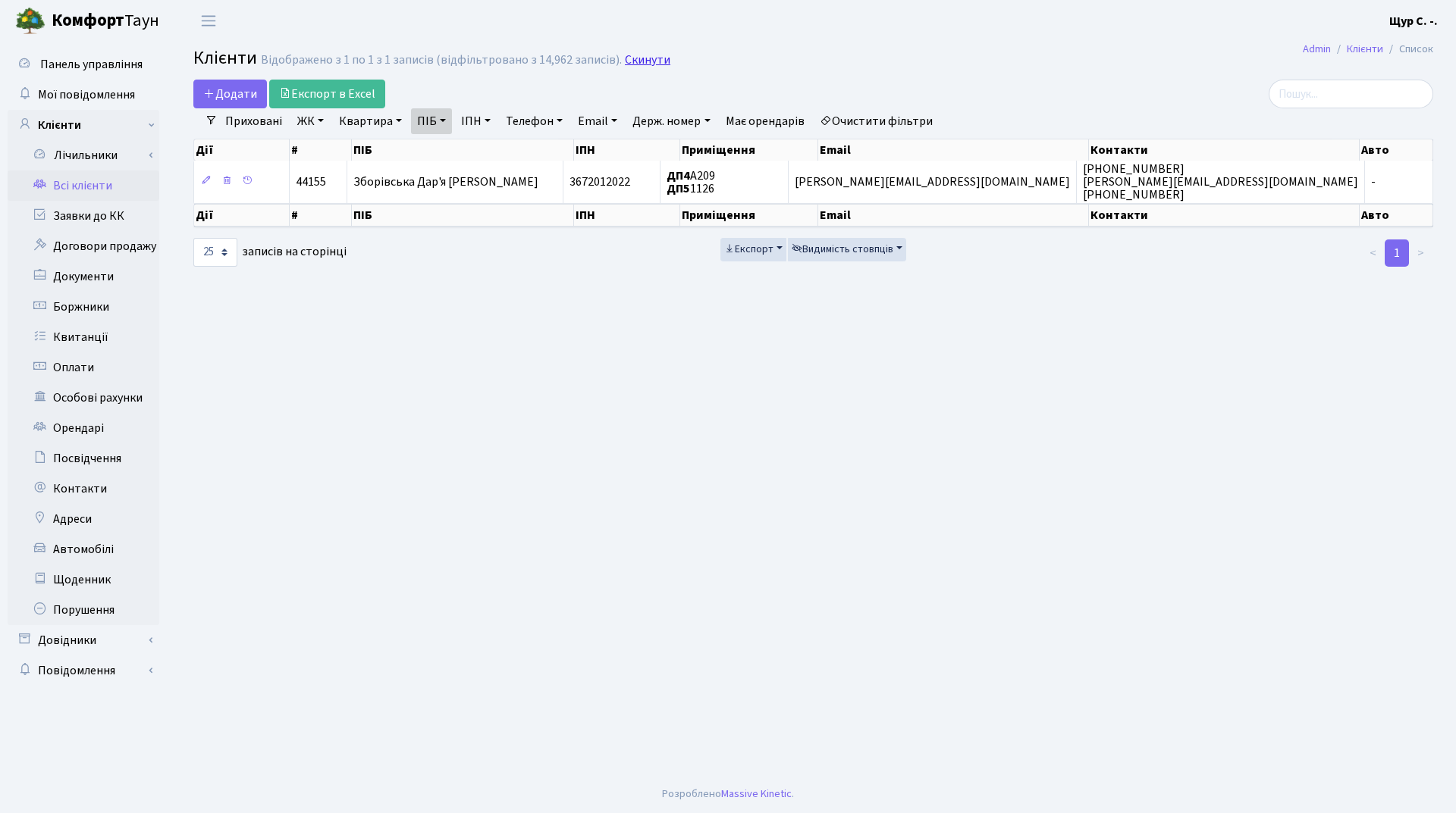
click at [648, 57] on link "Скинути" at bounding box center [647, 60] width 45 height 15
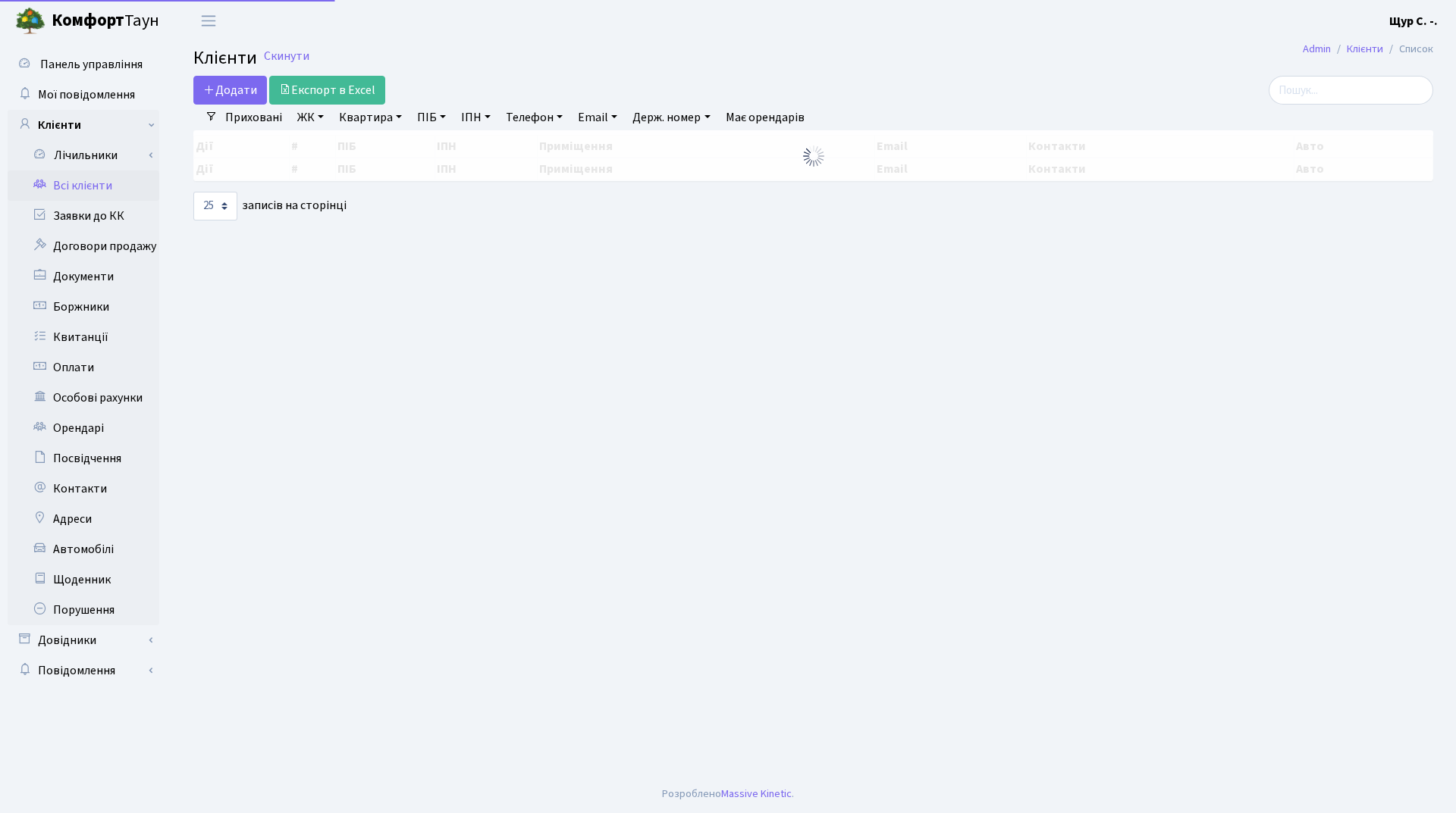
select select "25"
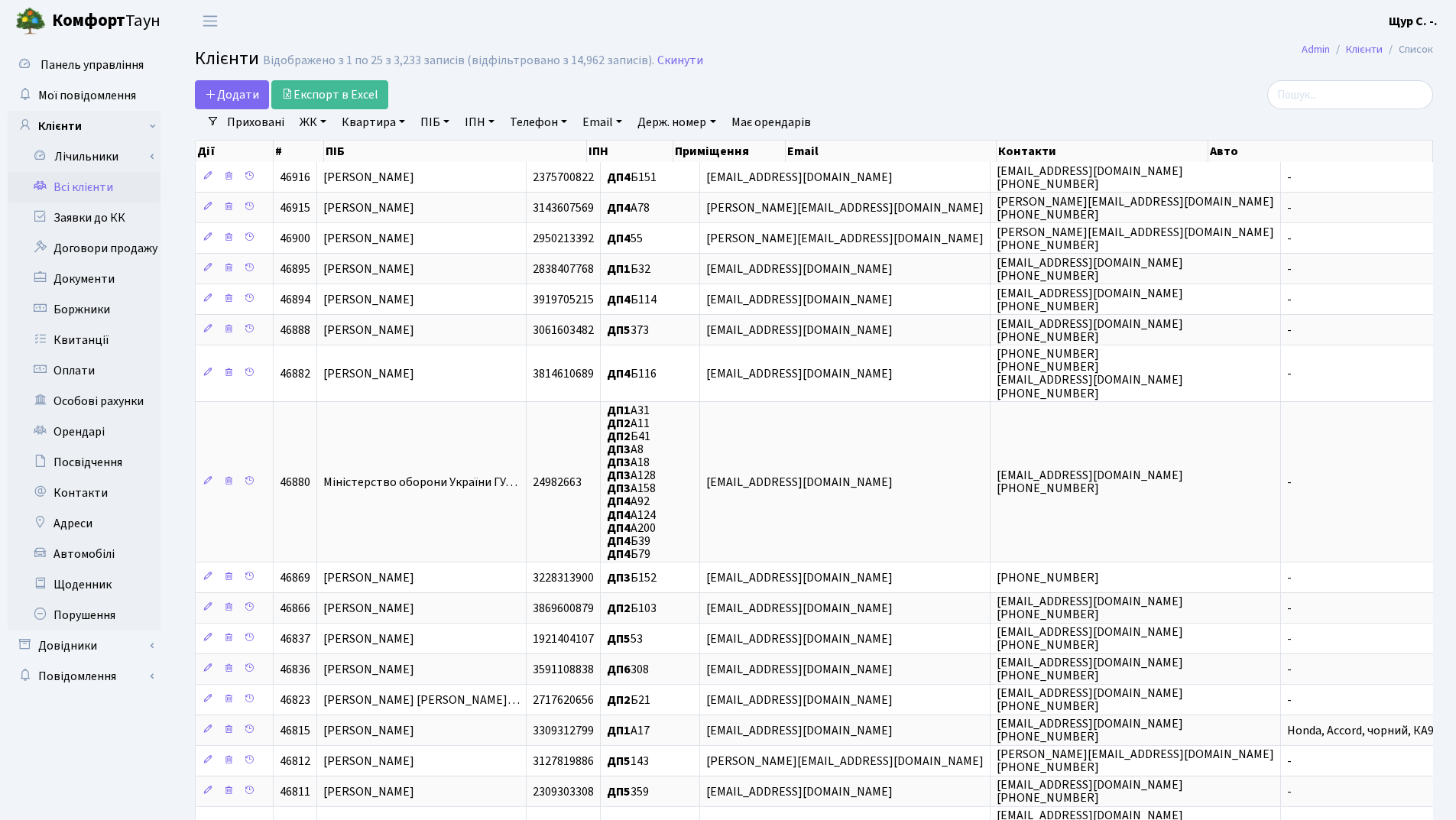
click at [674, 122] on link "Держ. номер" at bounding box center [675, 122] width 90 height 26
type input "КА9508МО"
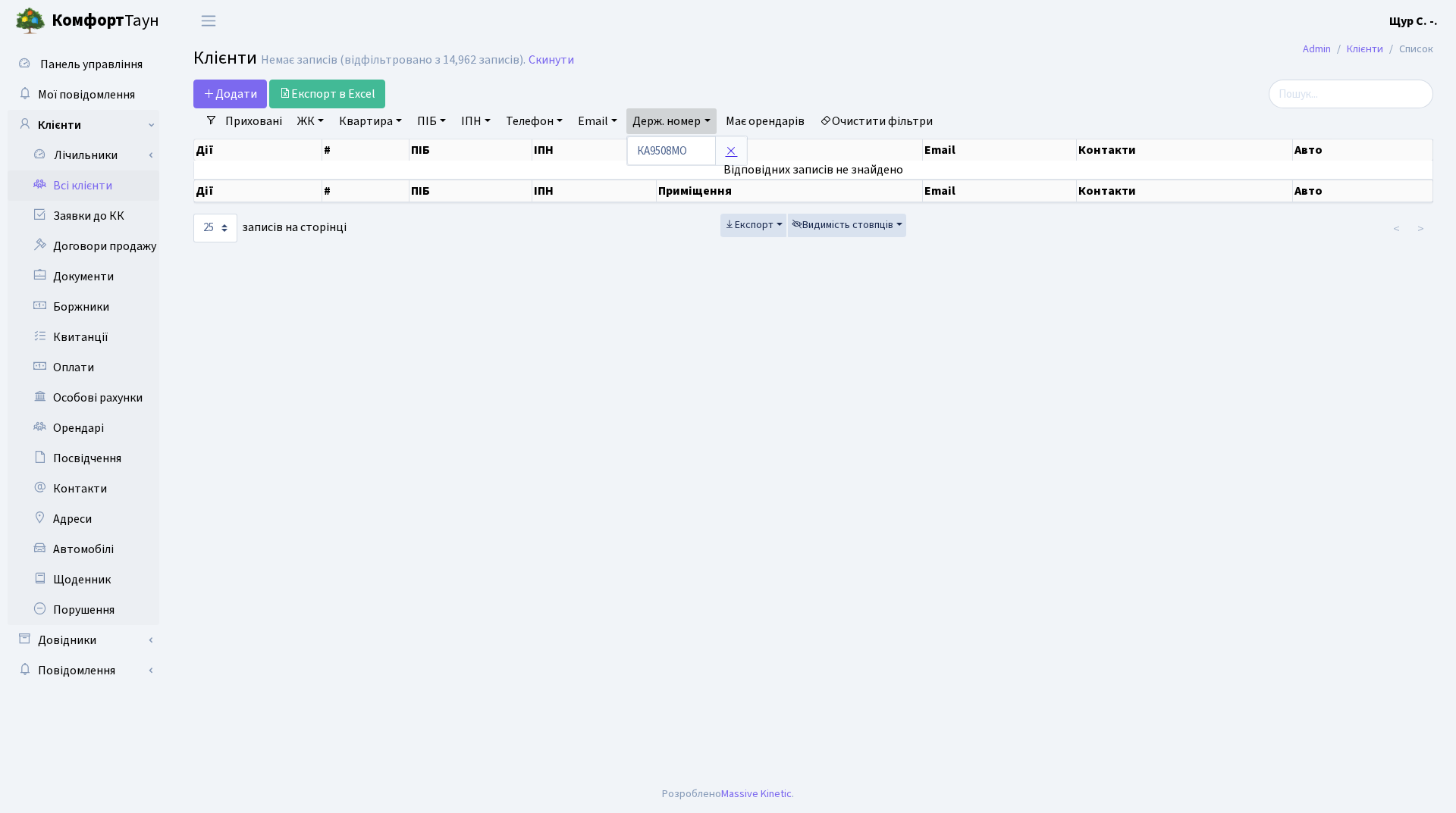
click at [730, 149] on icon at bounding box center [730, 150] width 12 height 12
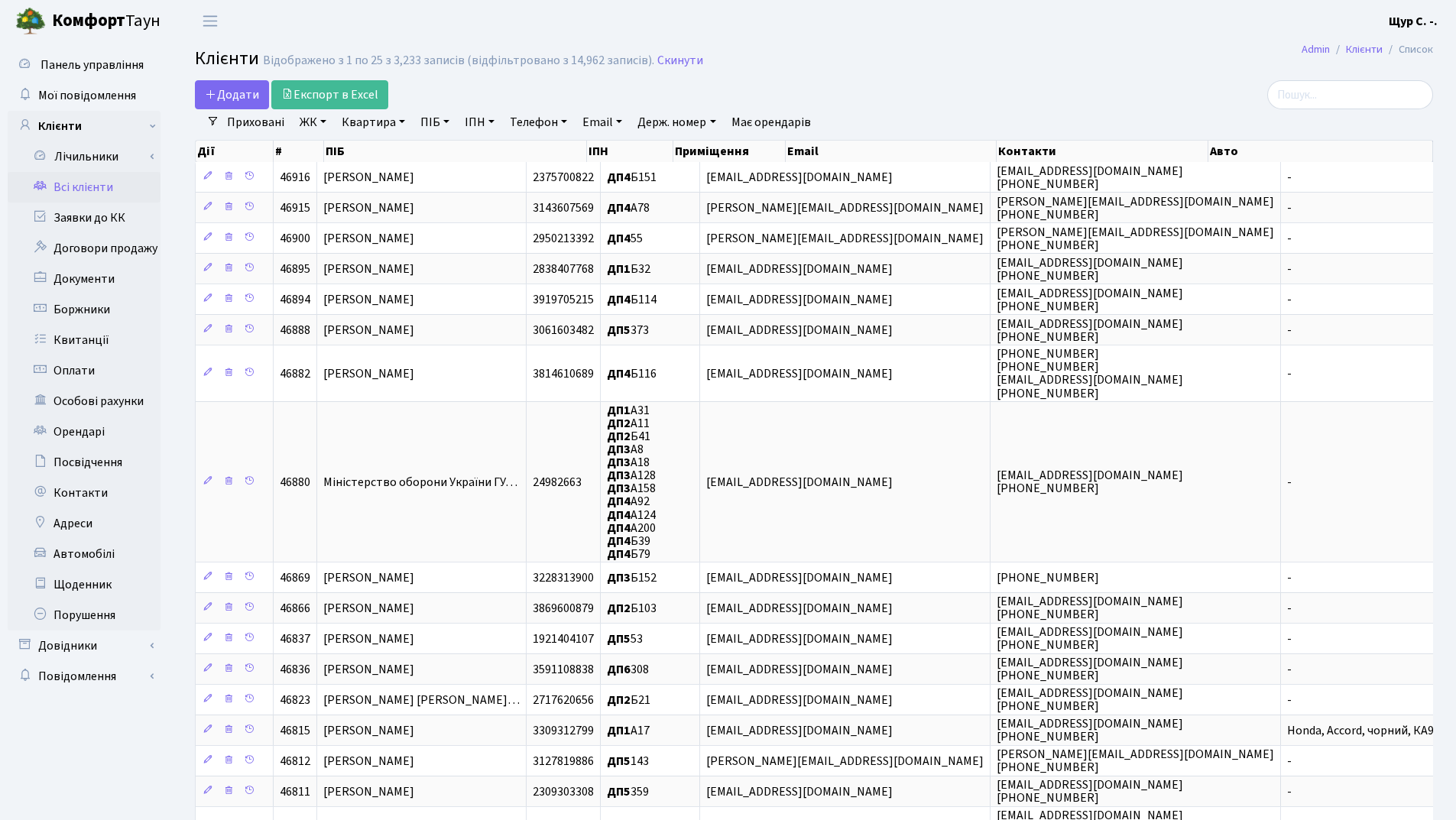
click at [433, 114] on link "ПІБ" at bounding box center [434, 122] width 41 height 26
type input "зборівська"
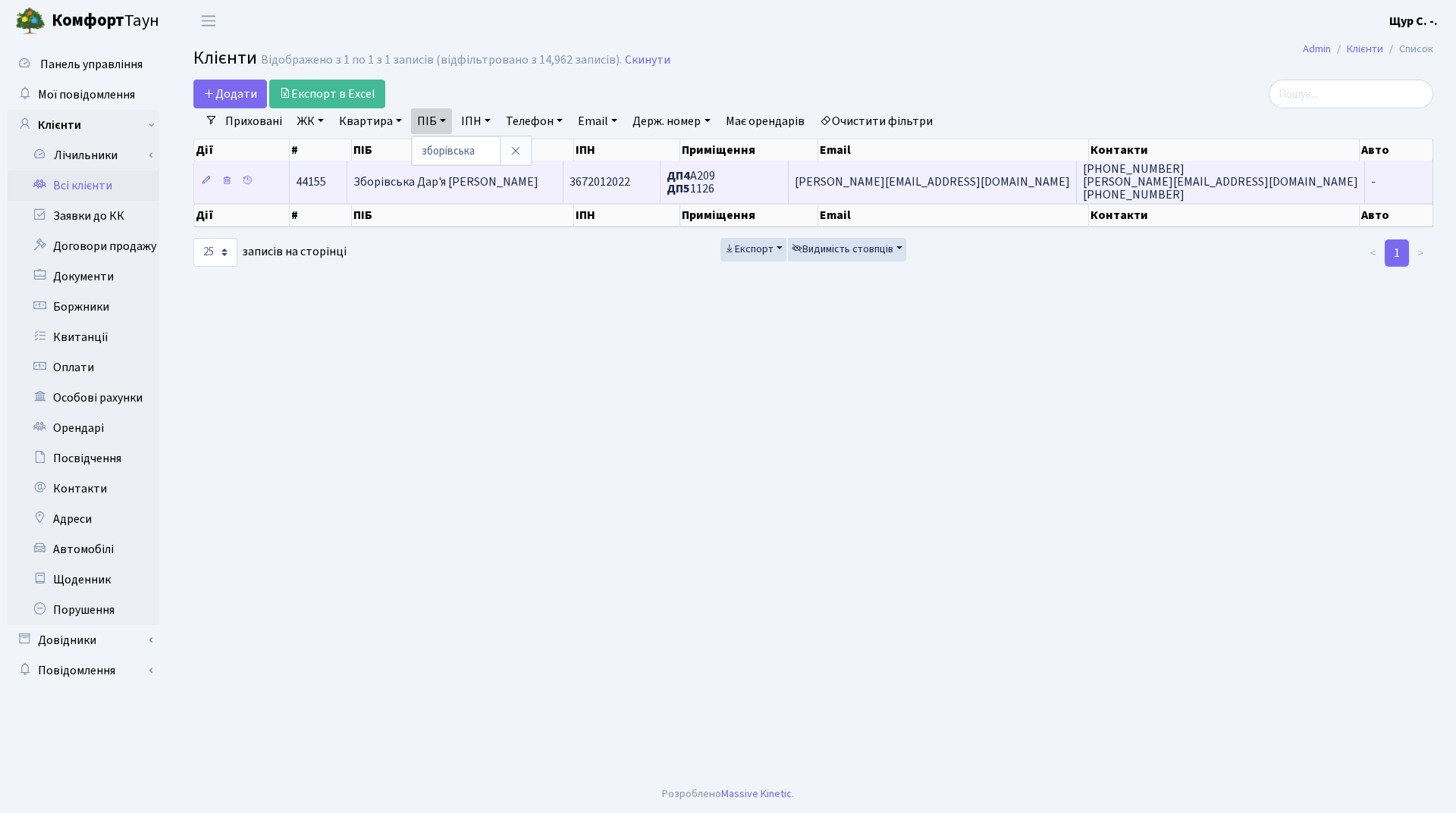
click at [445, 184] on span "Зборівська Дар'я [PERSON_NAME]" at bounding box center [446, 182] width 185 height 17
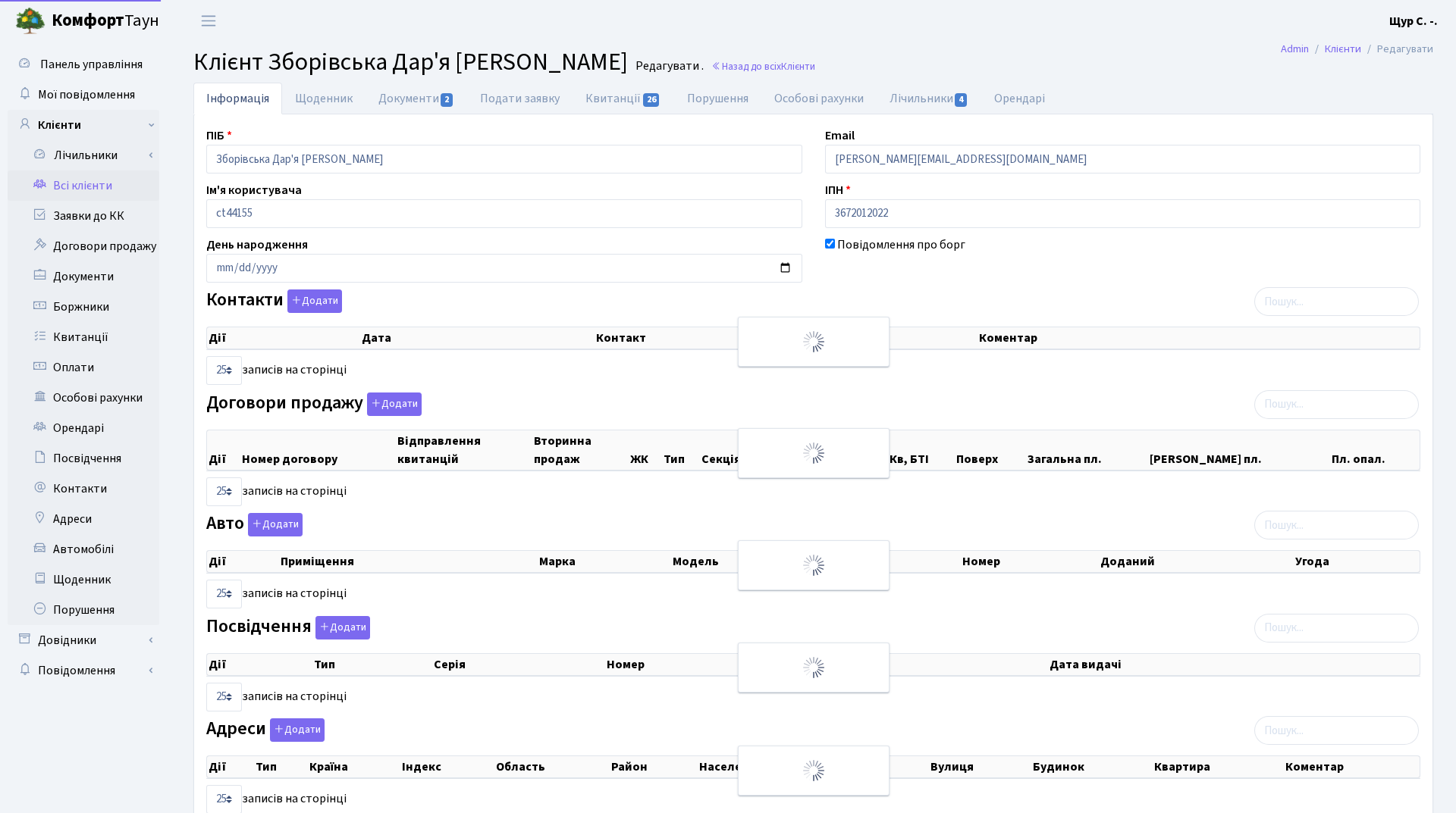
select select "25"
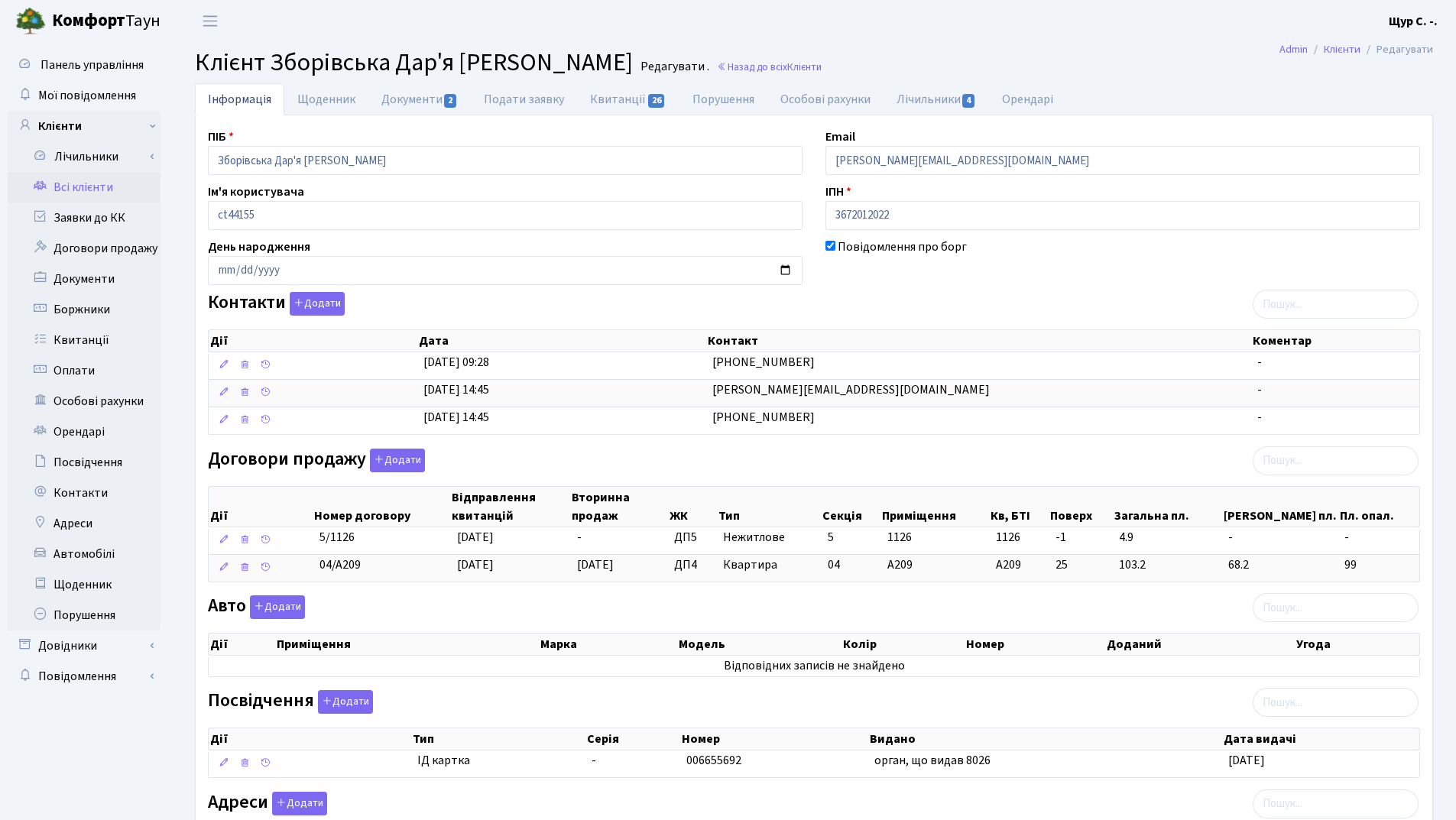
click at [108, 181] on link "Всі клієнти" at bounding box center [84, 187] width 153 height 31
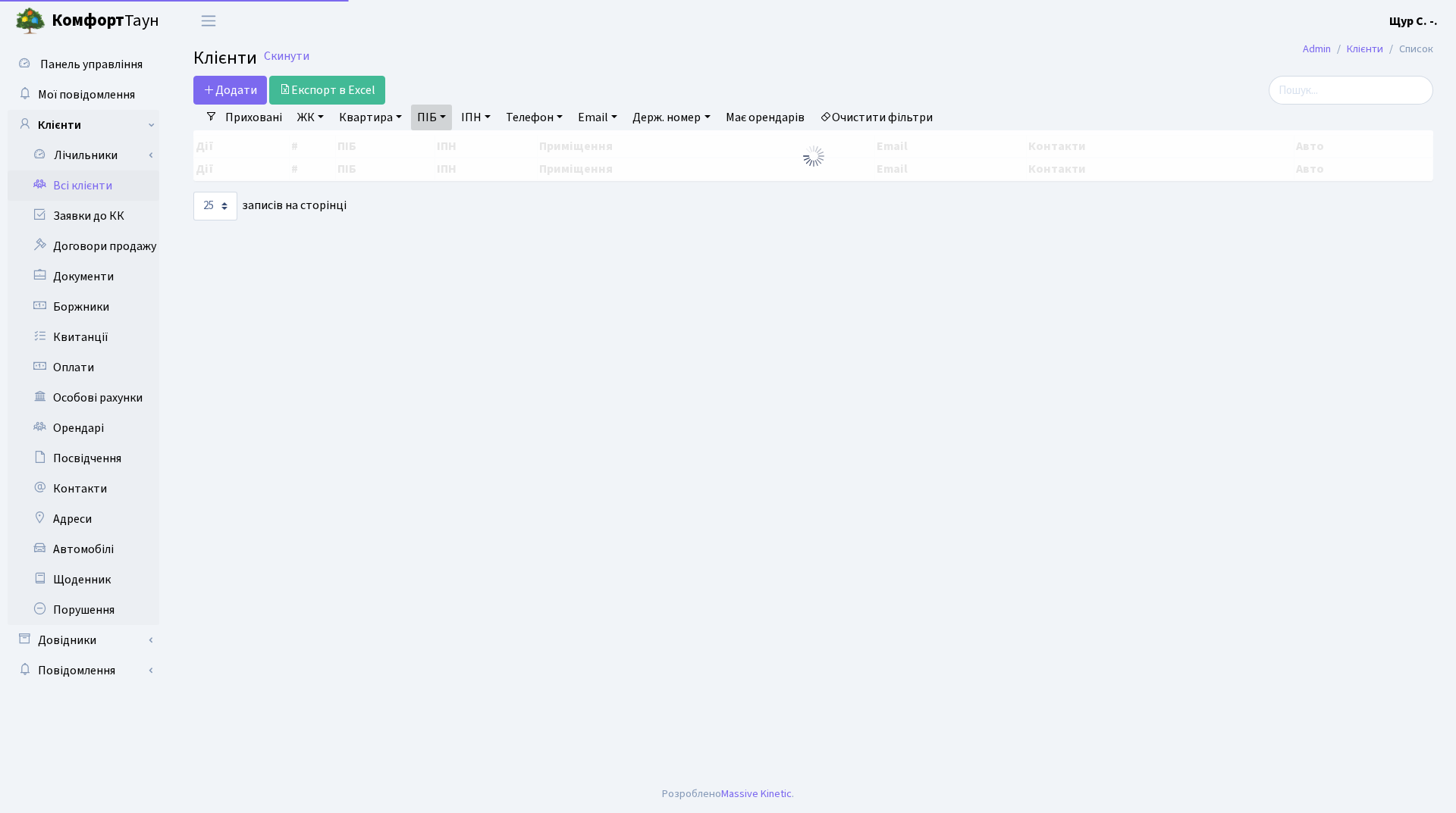
select select "25"
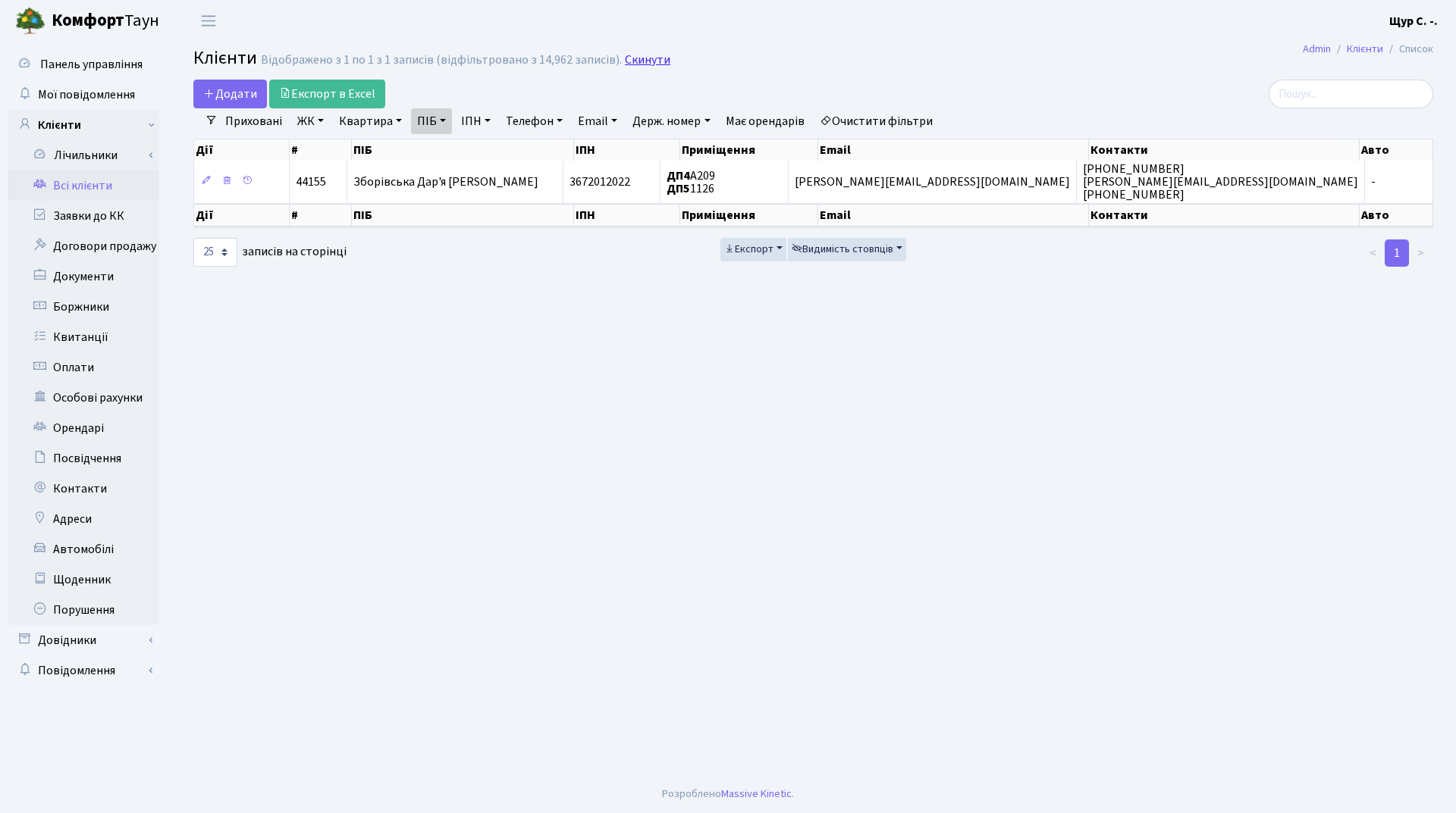
click at [647, 59] on link "Скинути" at bounding box center [647, 60] width 45 height 15
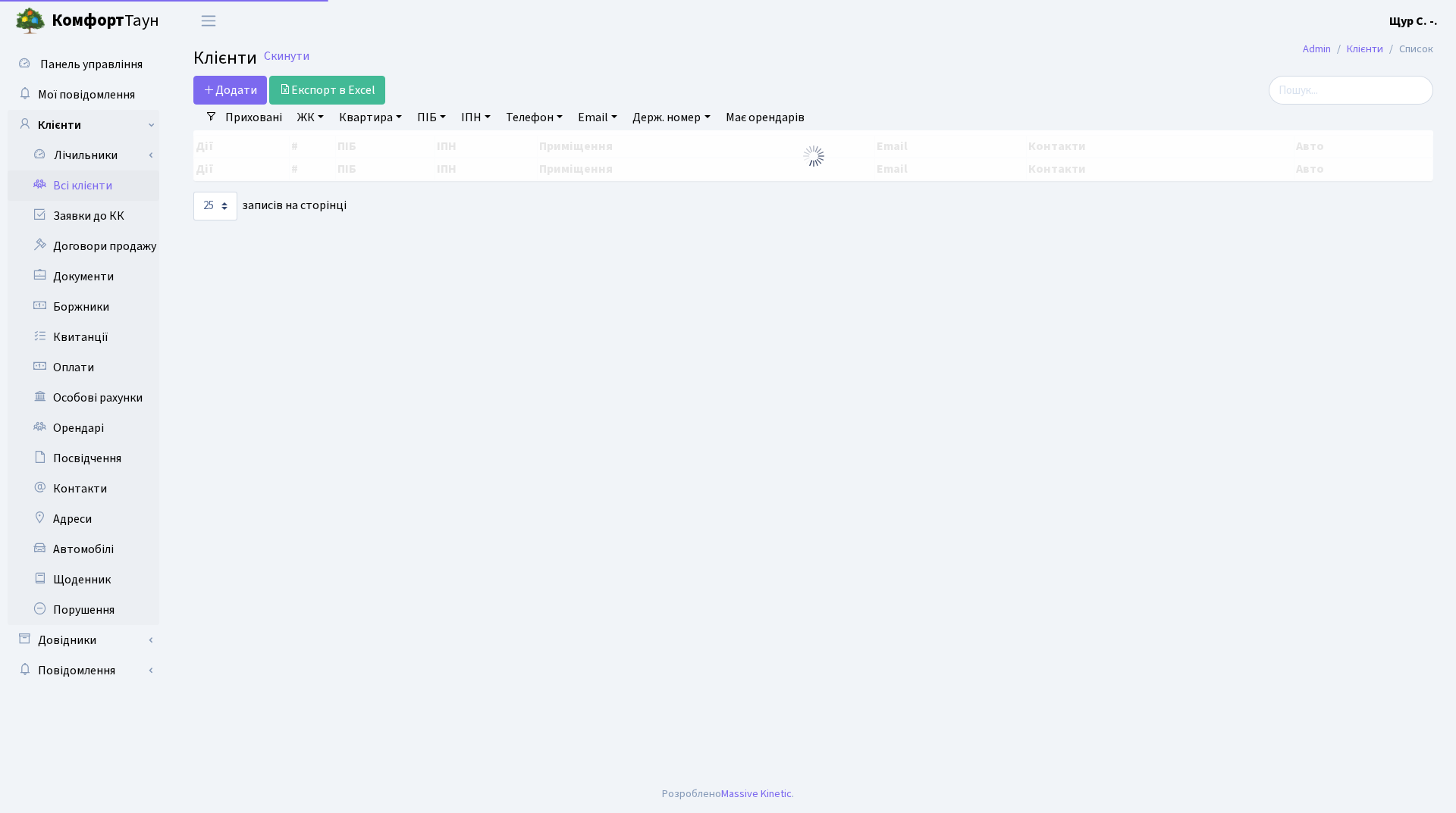
select select "25"
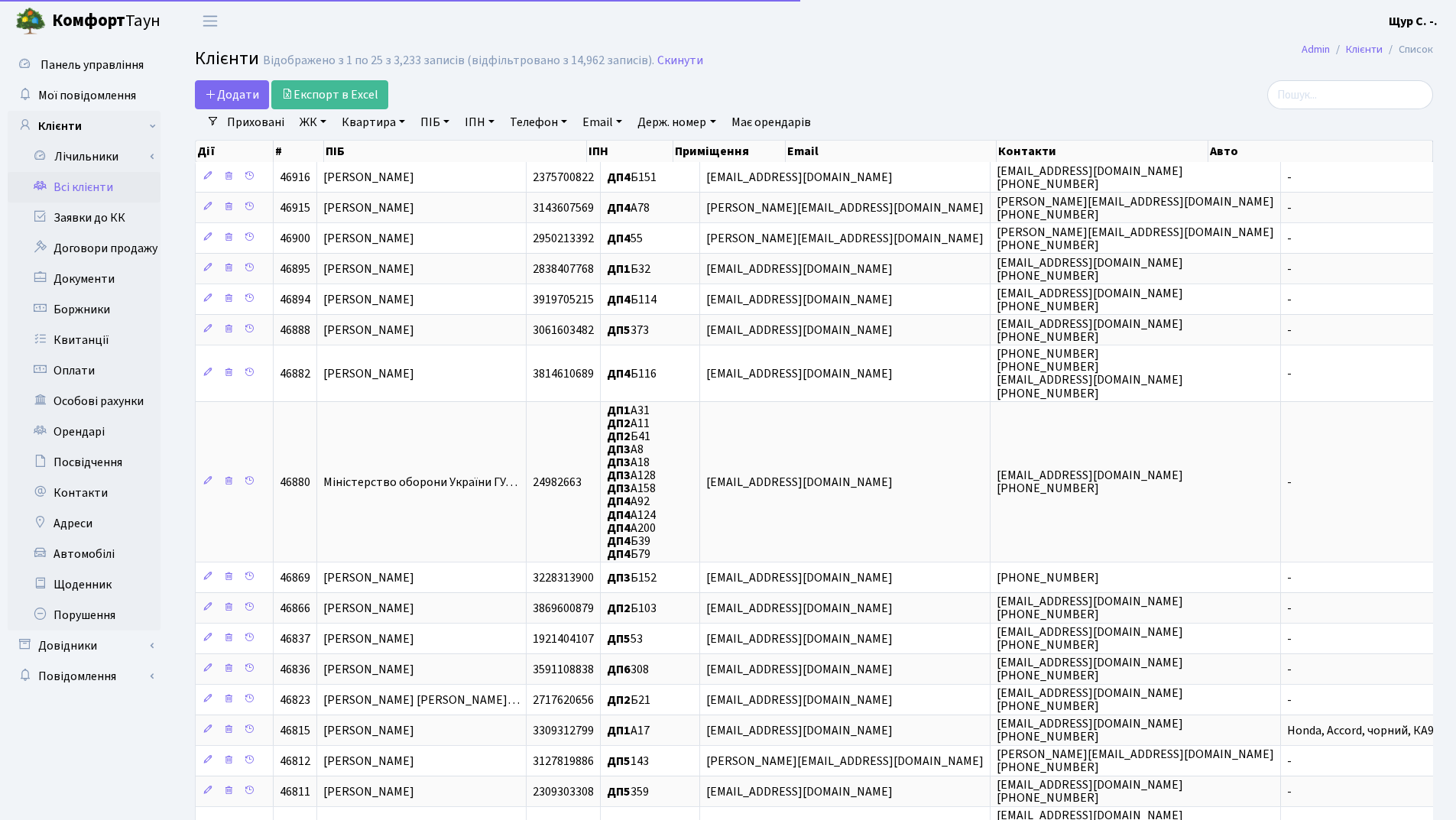
click at [378, 122] on link "Квартира" at bounding box center [373, 122] width 75 height 26
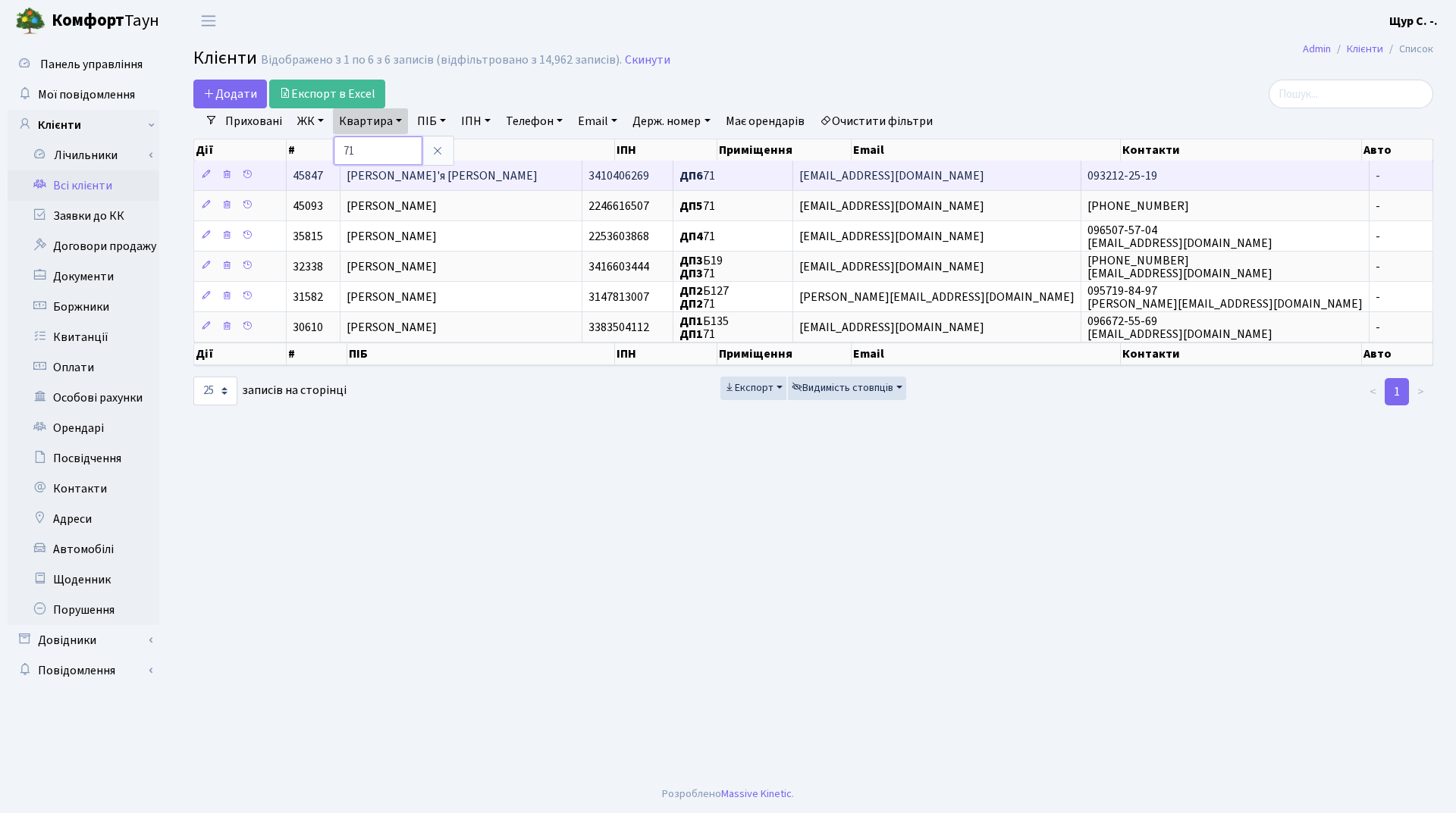
type input "7"
type input "1126"
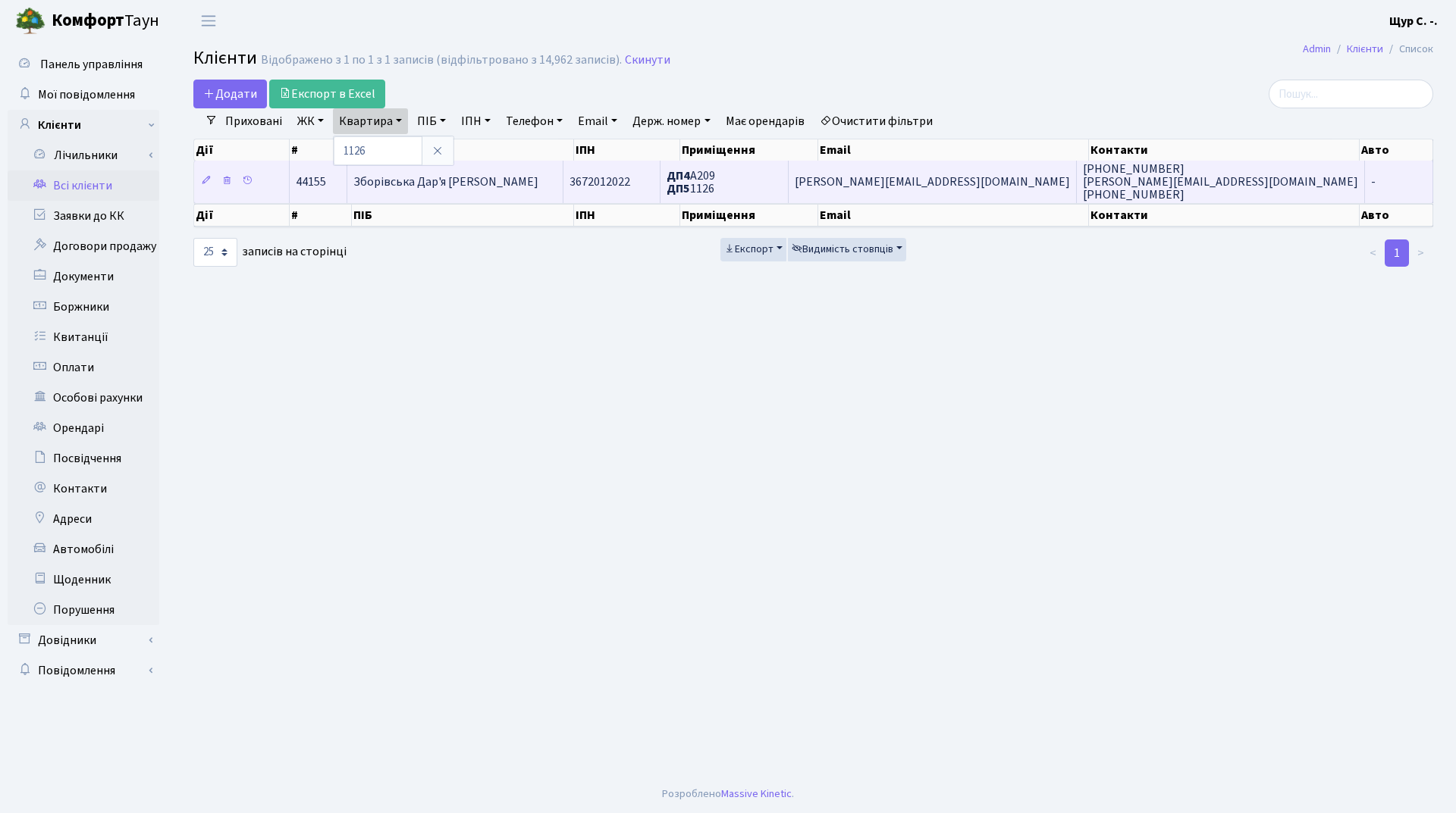
click at [421, 180] on span "Зборівська Дар'я [PERSON_NAME]" at bounding box center [446, 182] width 185 height 17
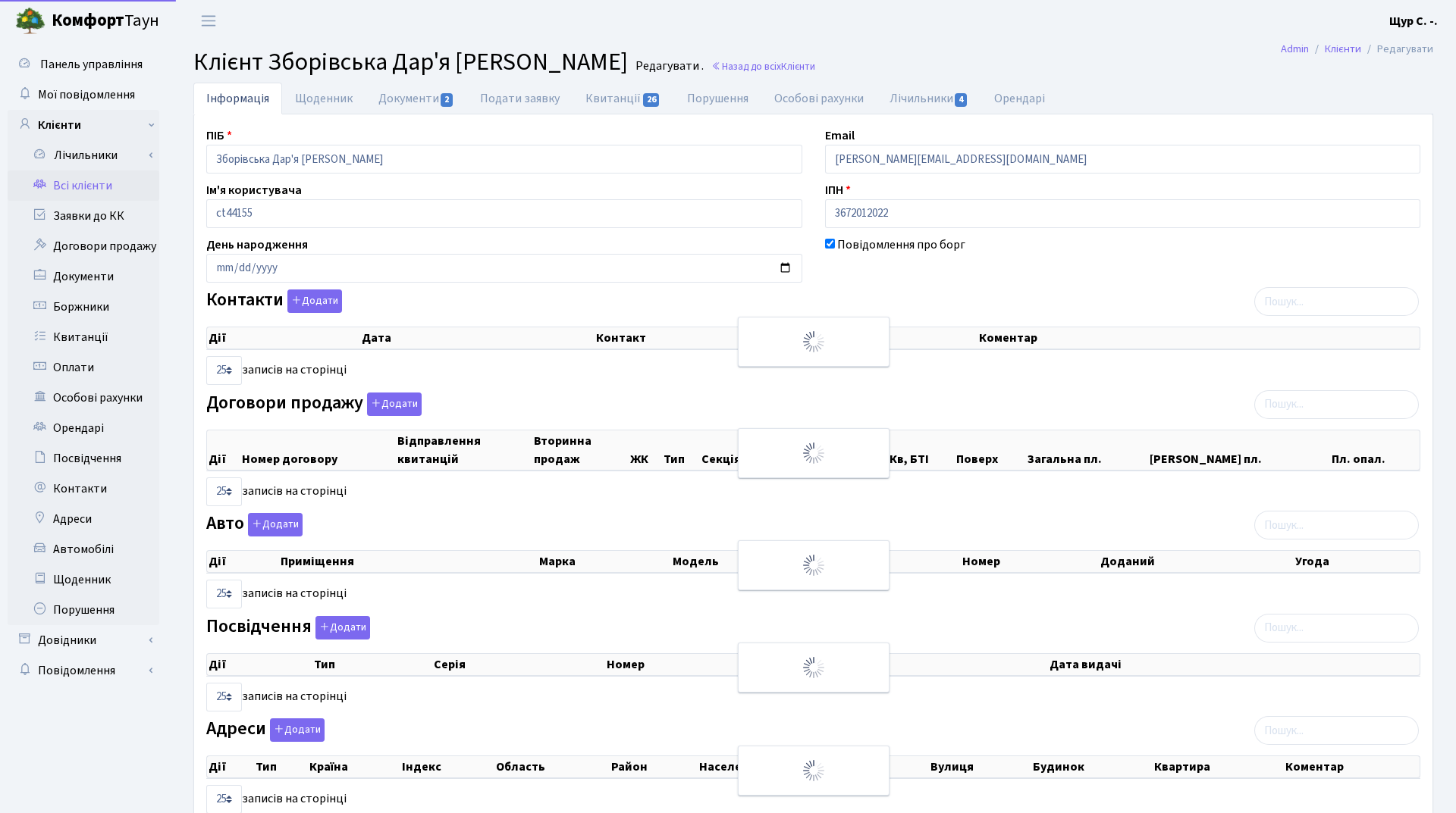
select select "25"
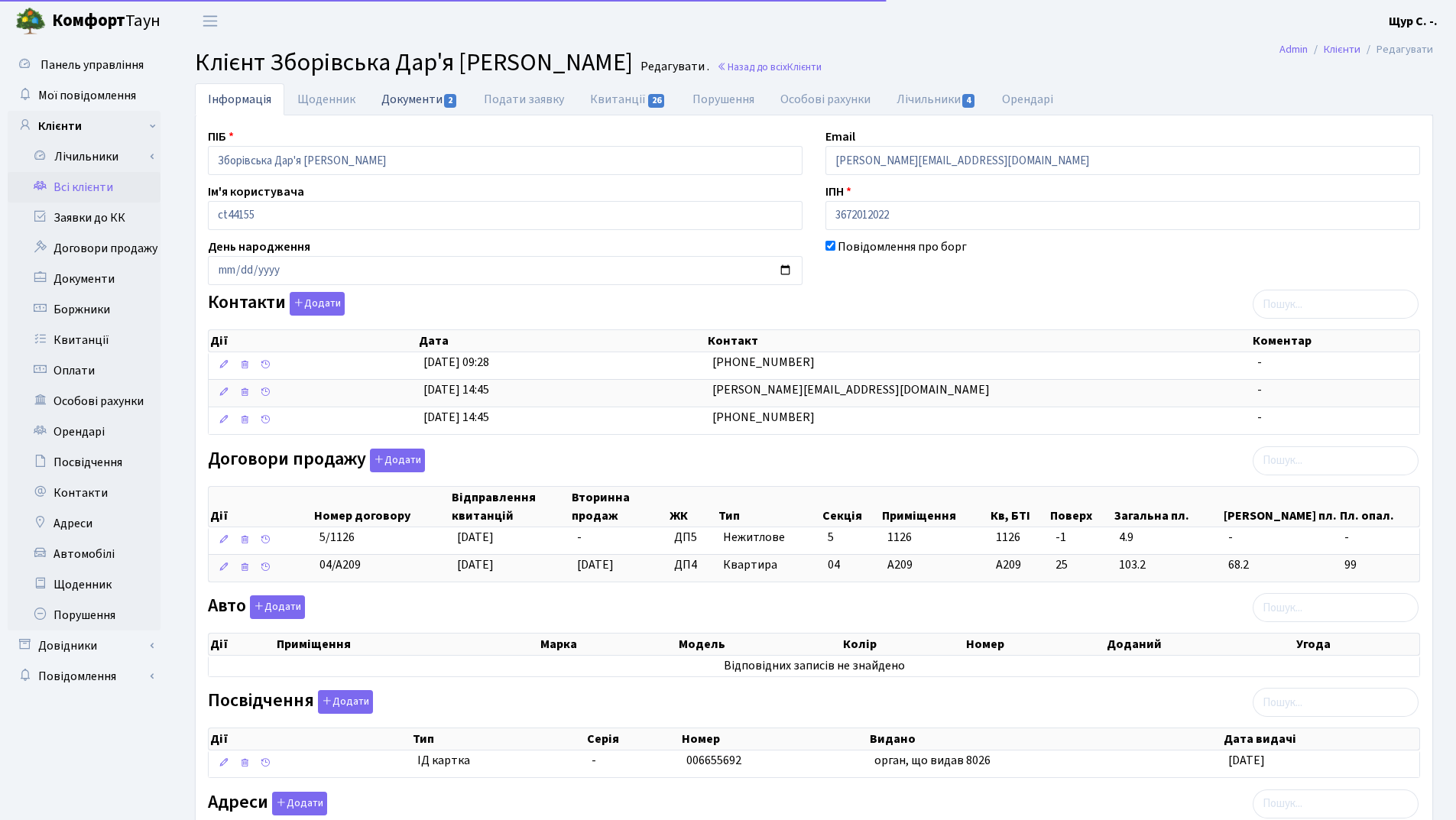
click at [430, 103] on link "Документи 2" at bounding box center [420, 100] width 102 height 32
select select "25"
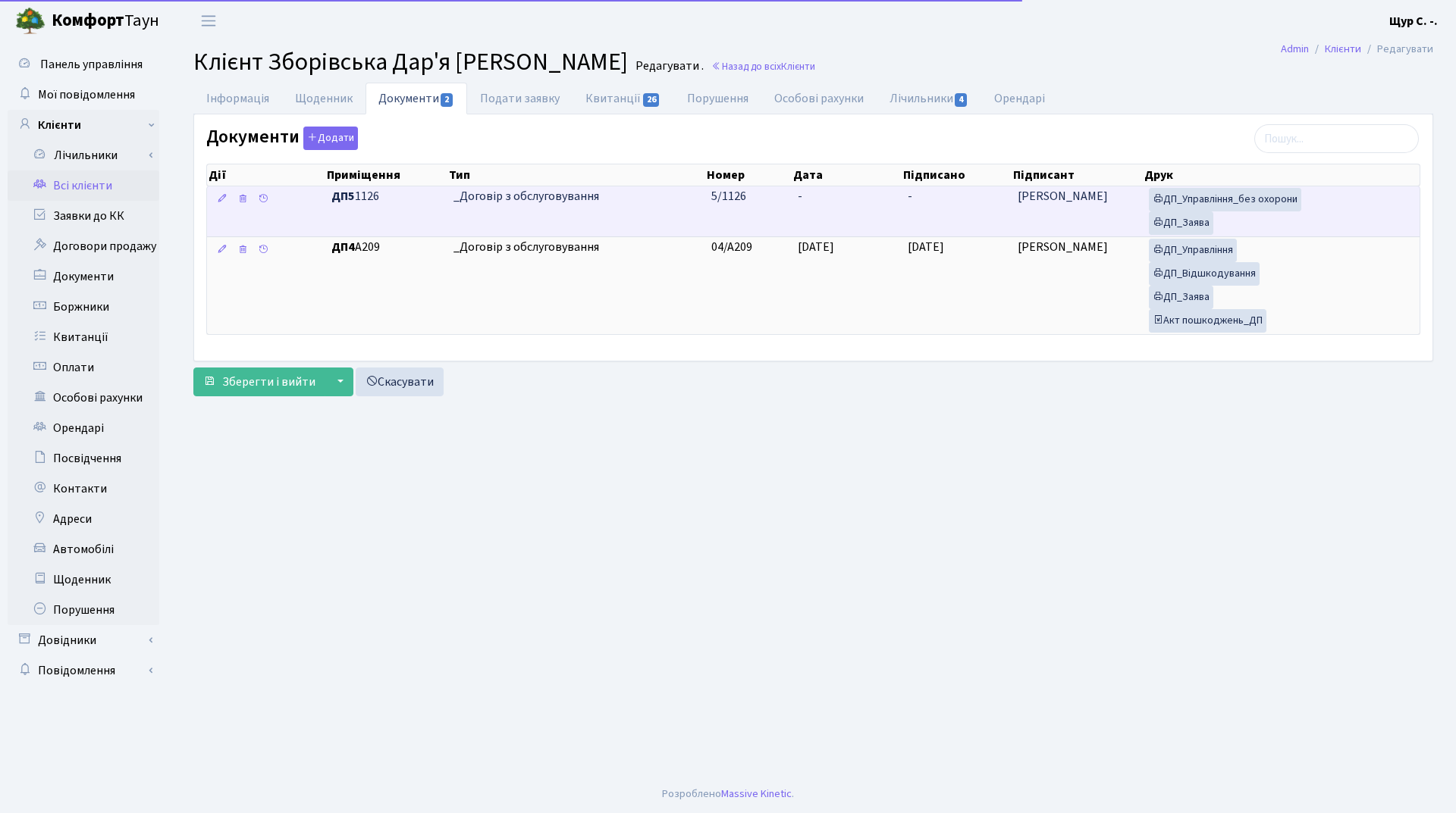
click at [678, 211] on td "_Договір з обслуговування" at bounding box center [576, 211] width 258 height 50
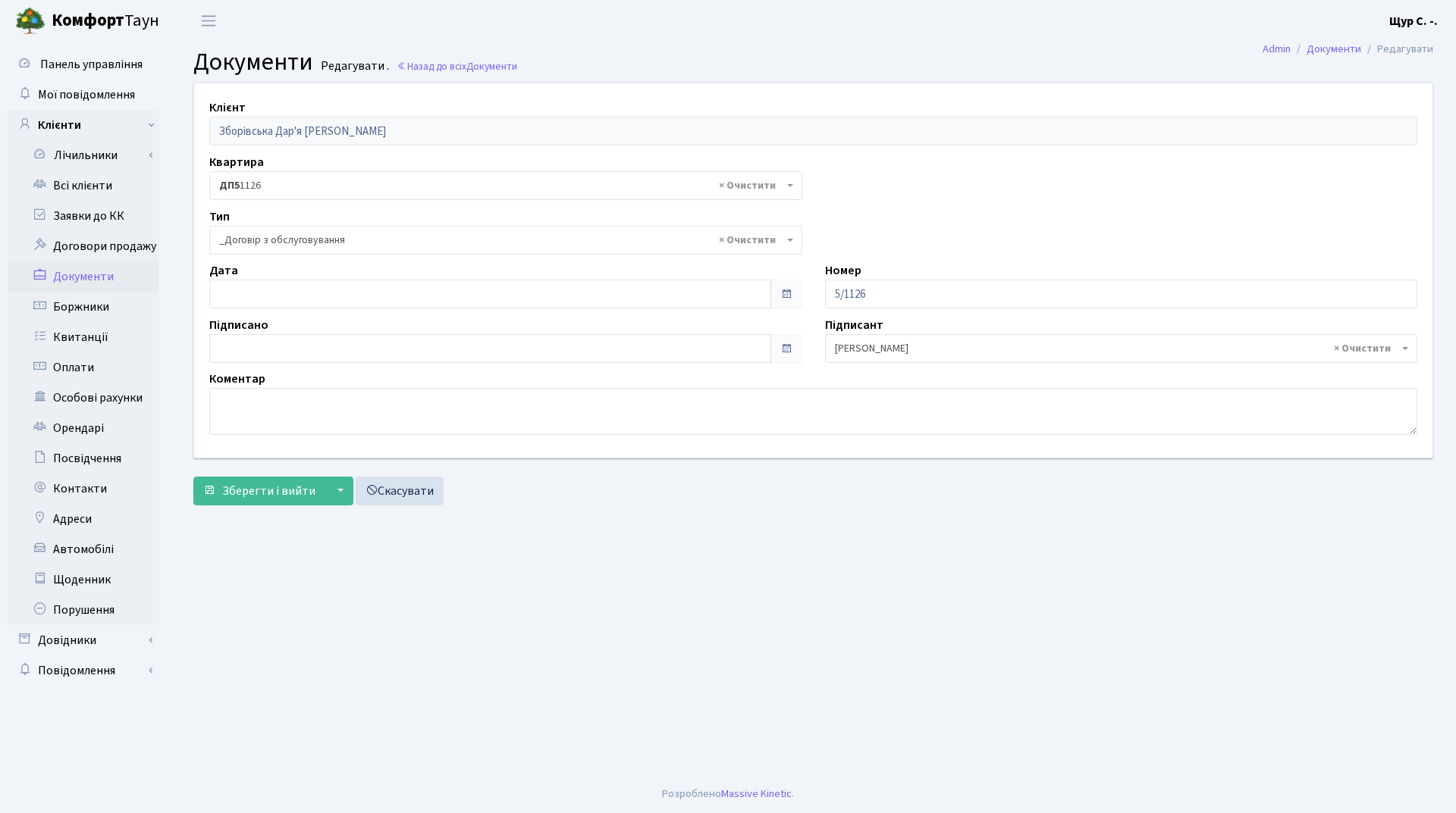
select select "289"
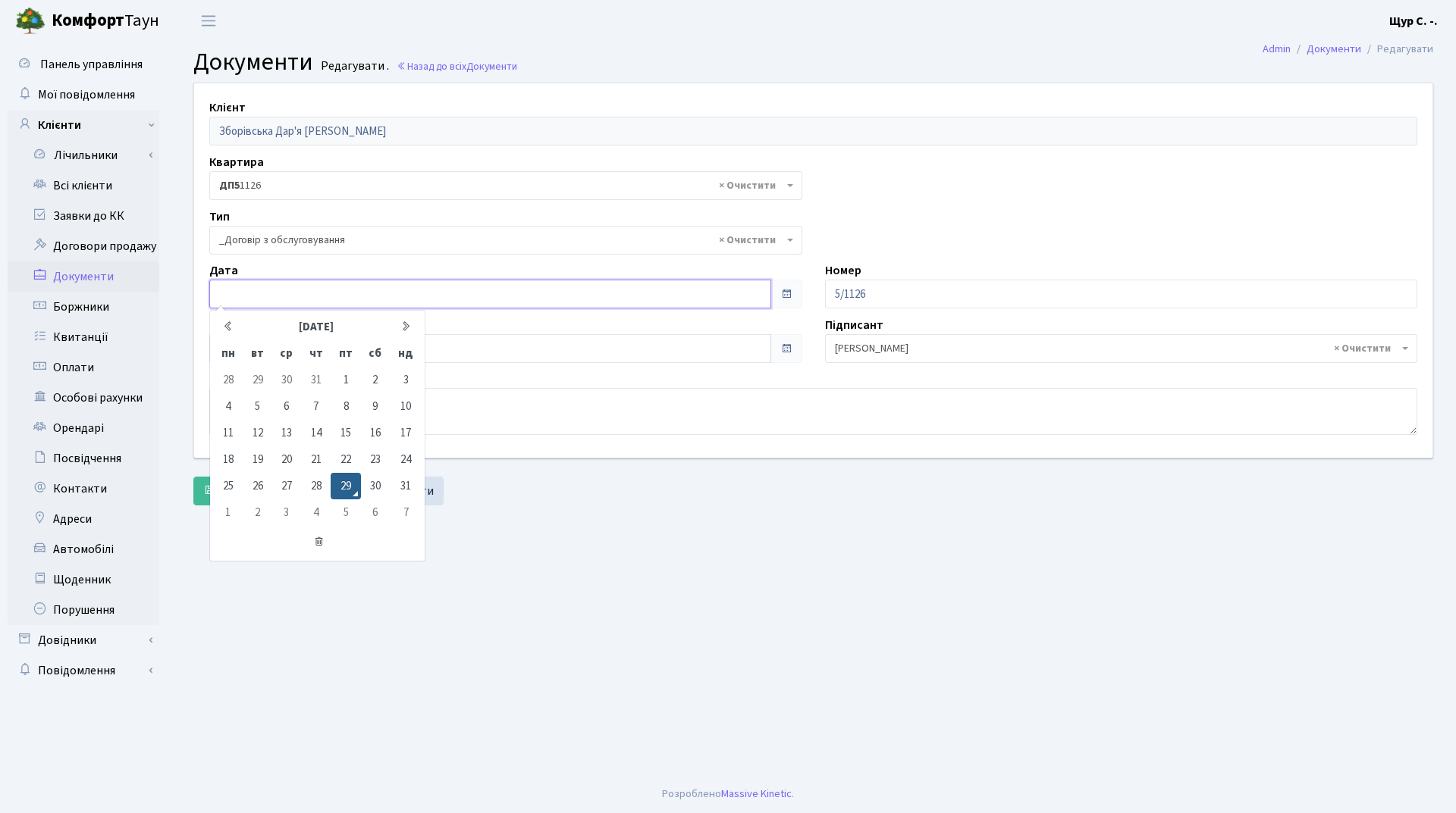
type input "[DATE]"
click at [257, 290] on input "[DATE]" at bounding box center [490, 293] width 562 height 29
click at [591, 554] on main "Admin Документи Редагувати Документи Редагувати . Назад до всіх Документи Клієн…" at bounding box center [813, 408] width 1285 height 734
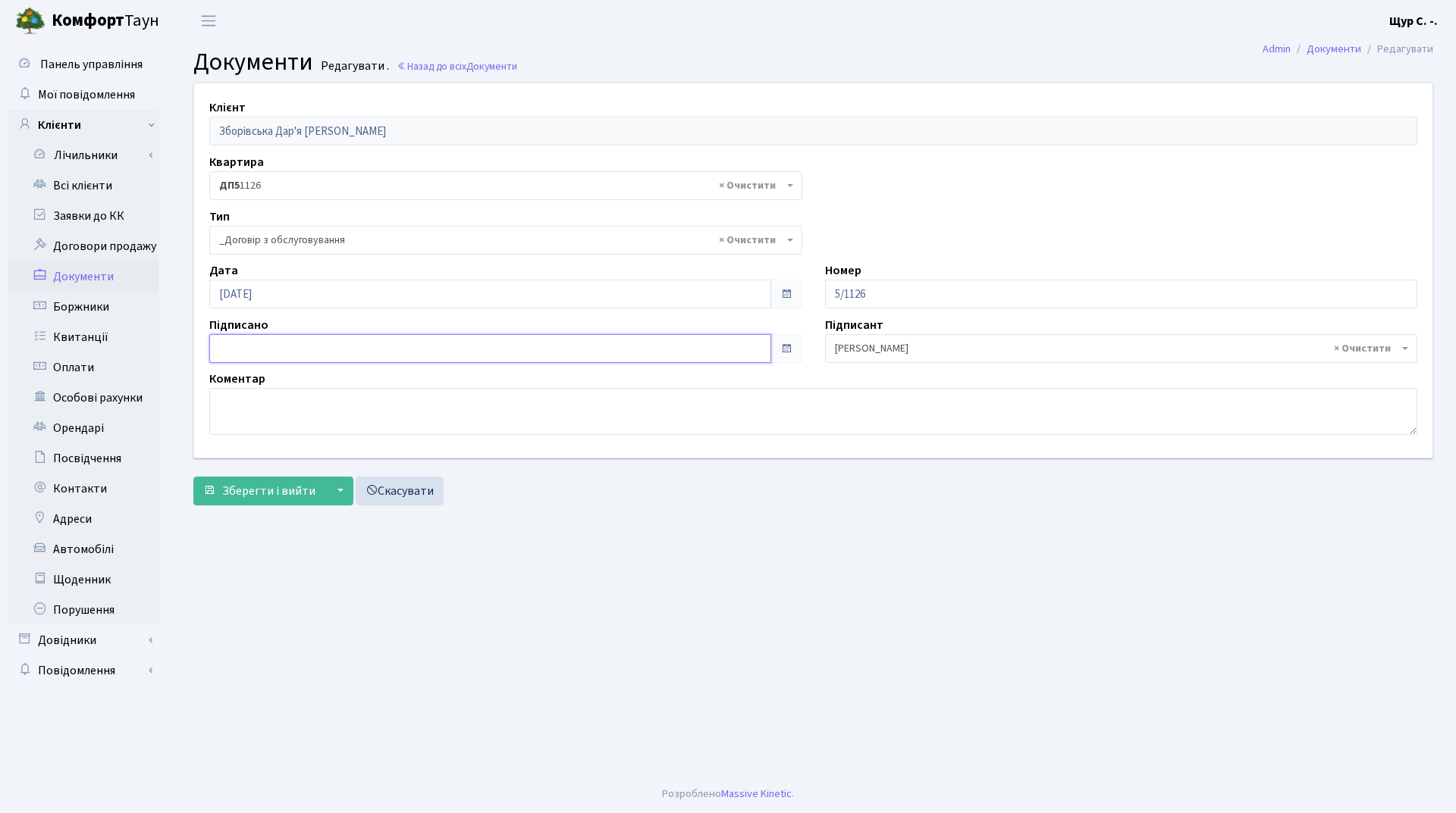
type input "[DATE]"
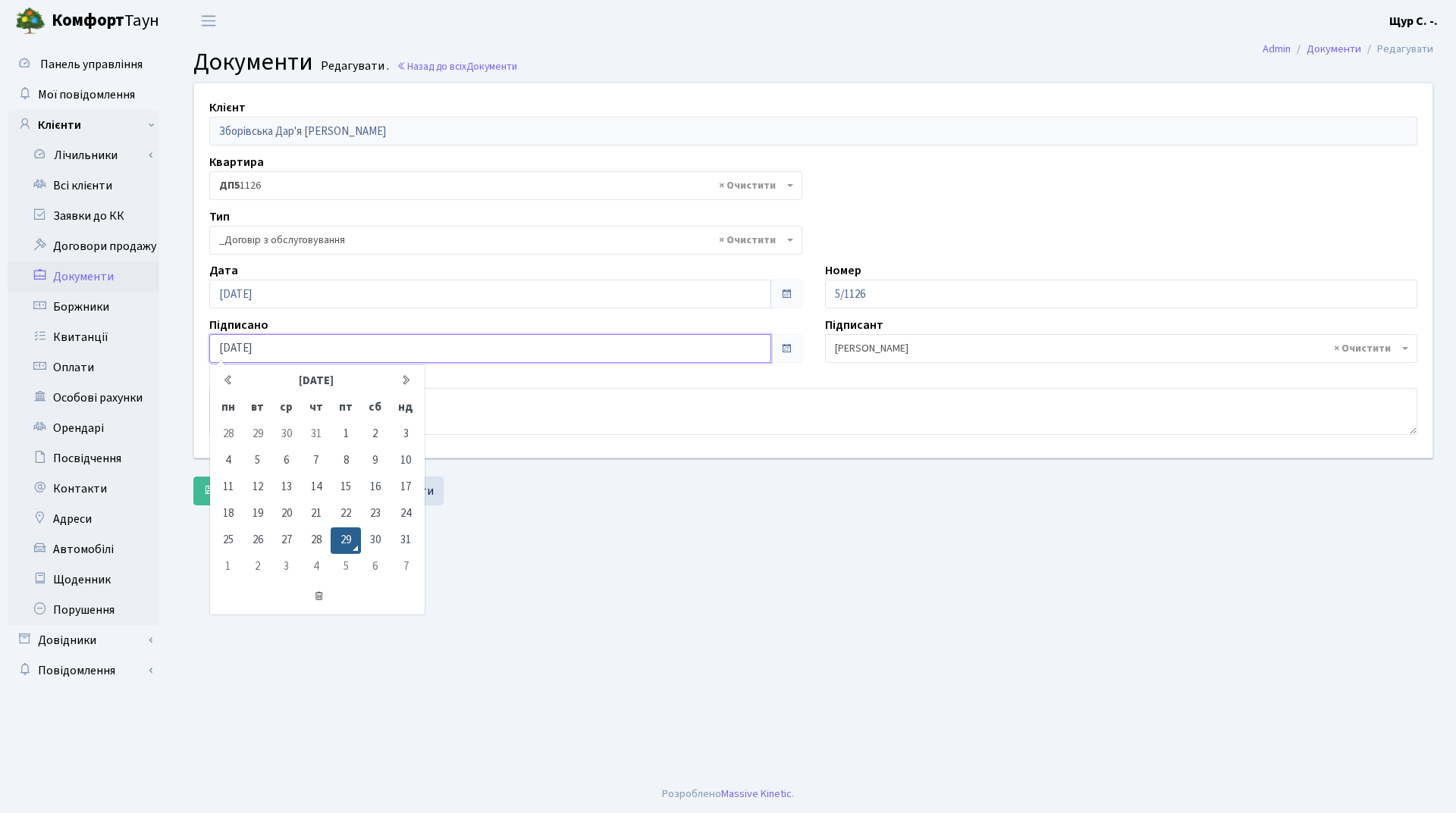
click at [331, 341] on input "[DATE]" at bounding box center [490, 348] width 562 height 29
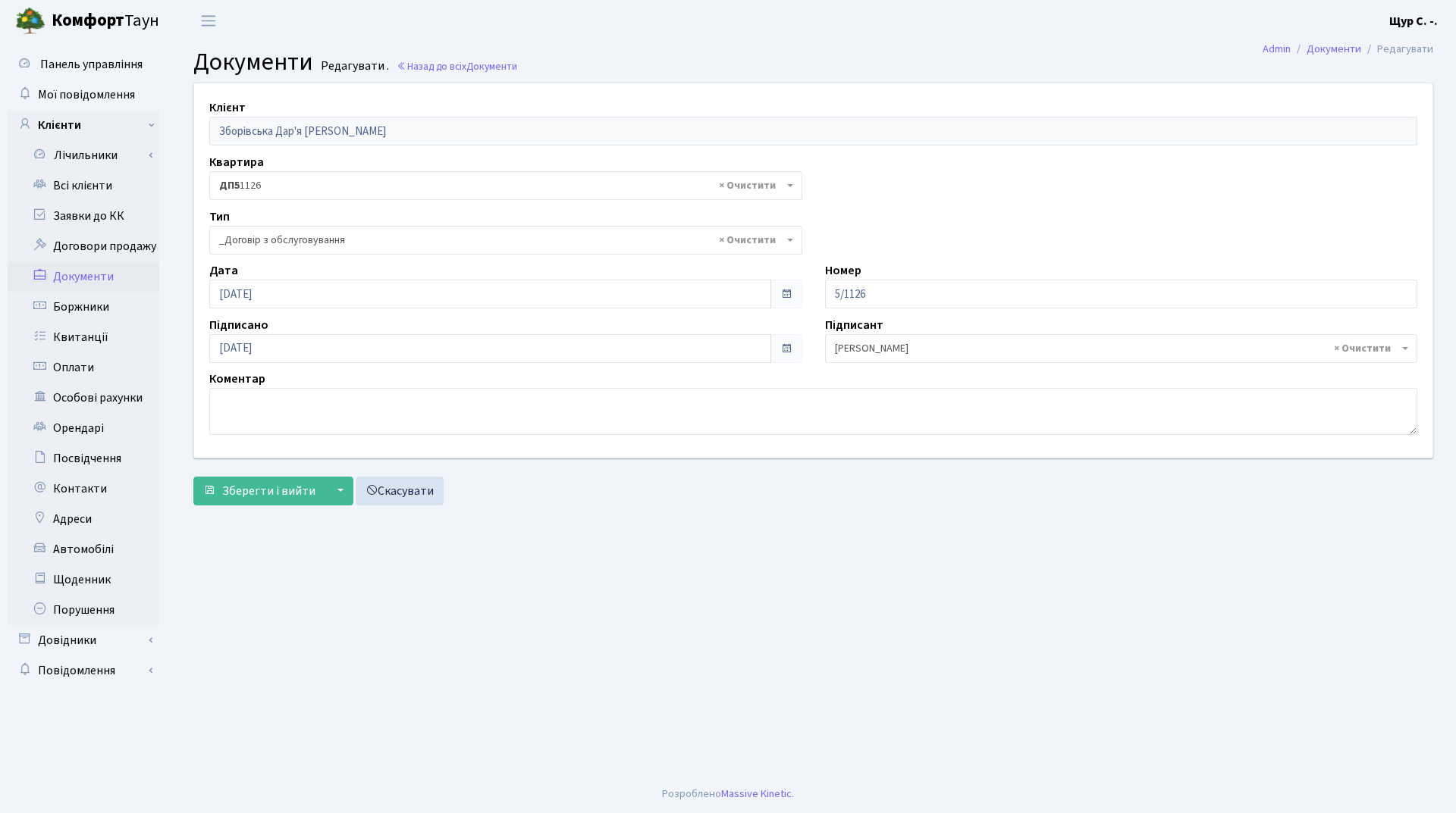
click at [608, 583] on main "Admin Документи Редагувати Документи Редагувати . Назад до всіх Документи Клієн…" at bounding box center [813, 408] width 1285 height 734
click at [235, 490] on span "Зберегти і вийти" at bounding box center [269, 491] width 93 height 17
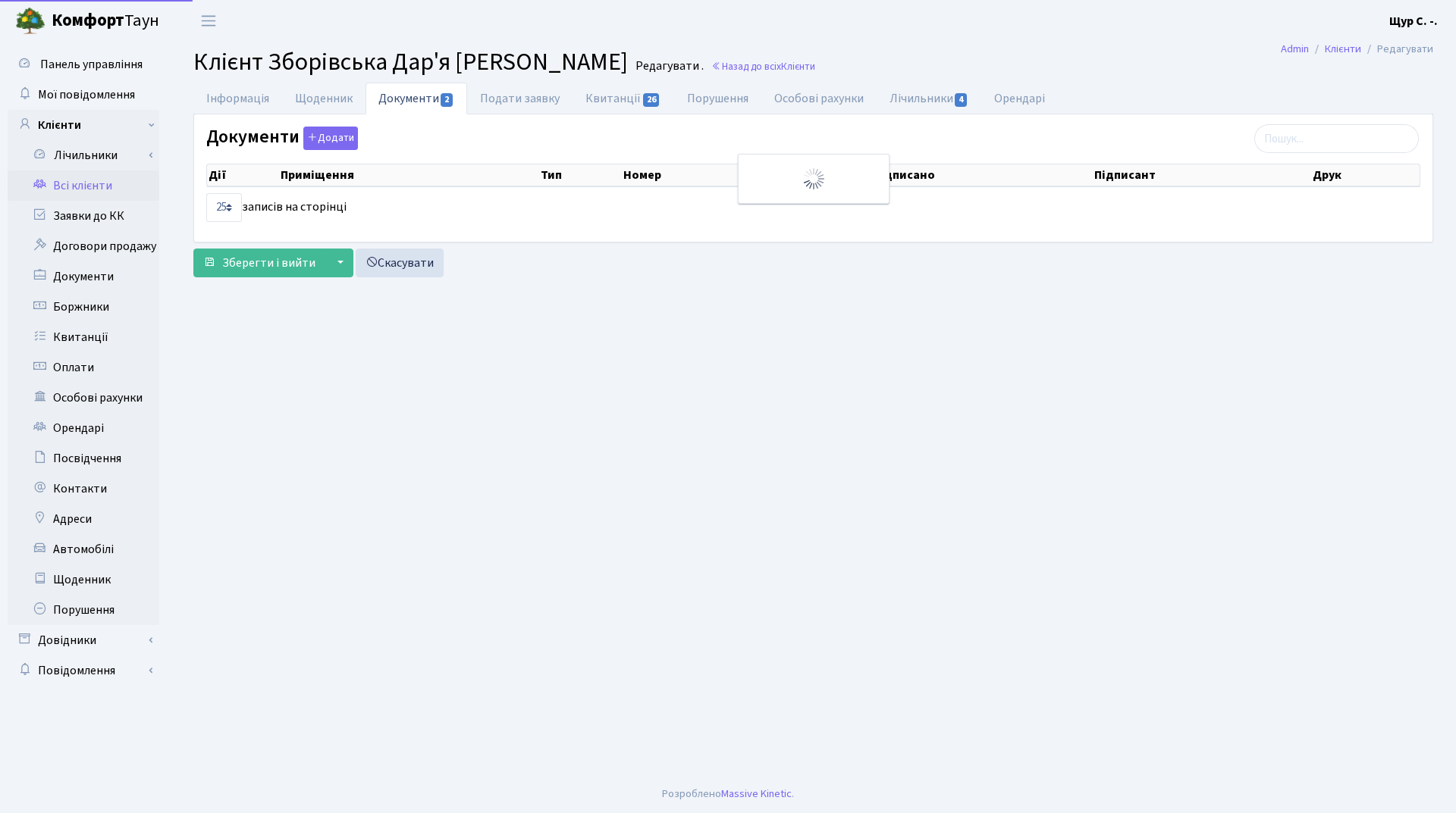
select select "25"
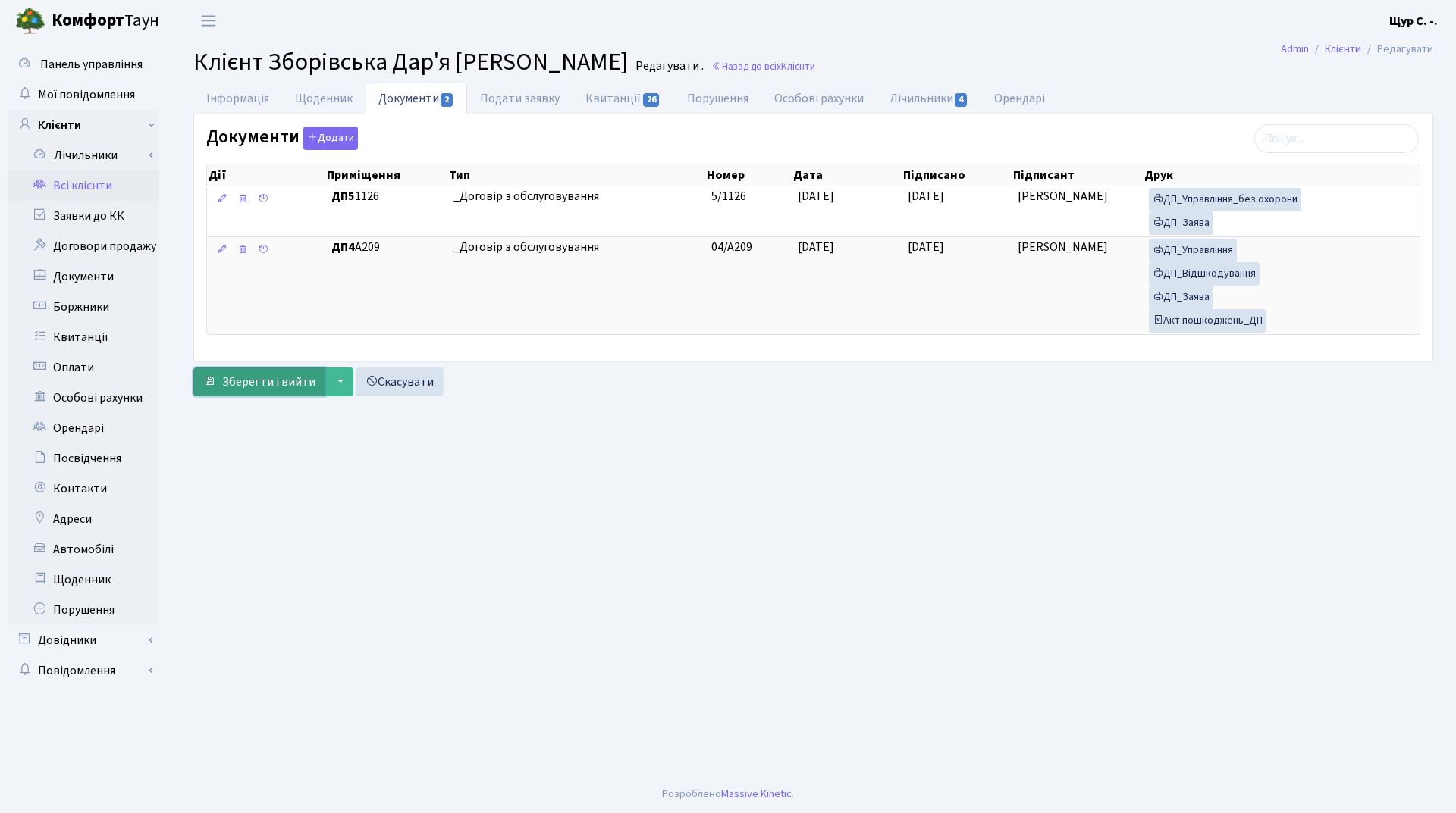
click at [264, 379] on span "Зберегти і вийти" at bounding box center [269, 382] width 93 height 17
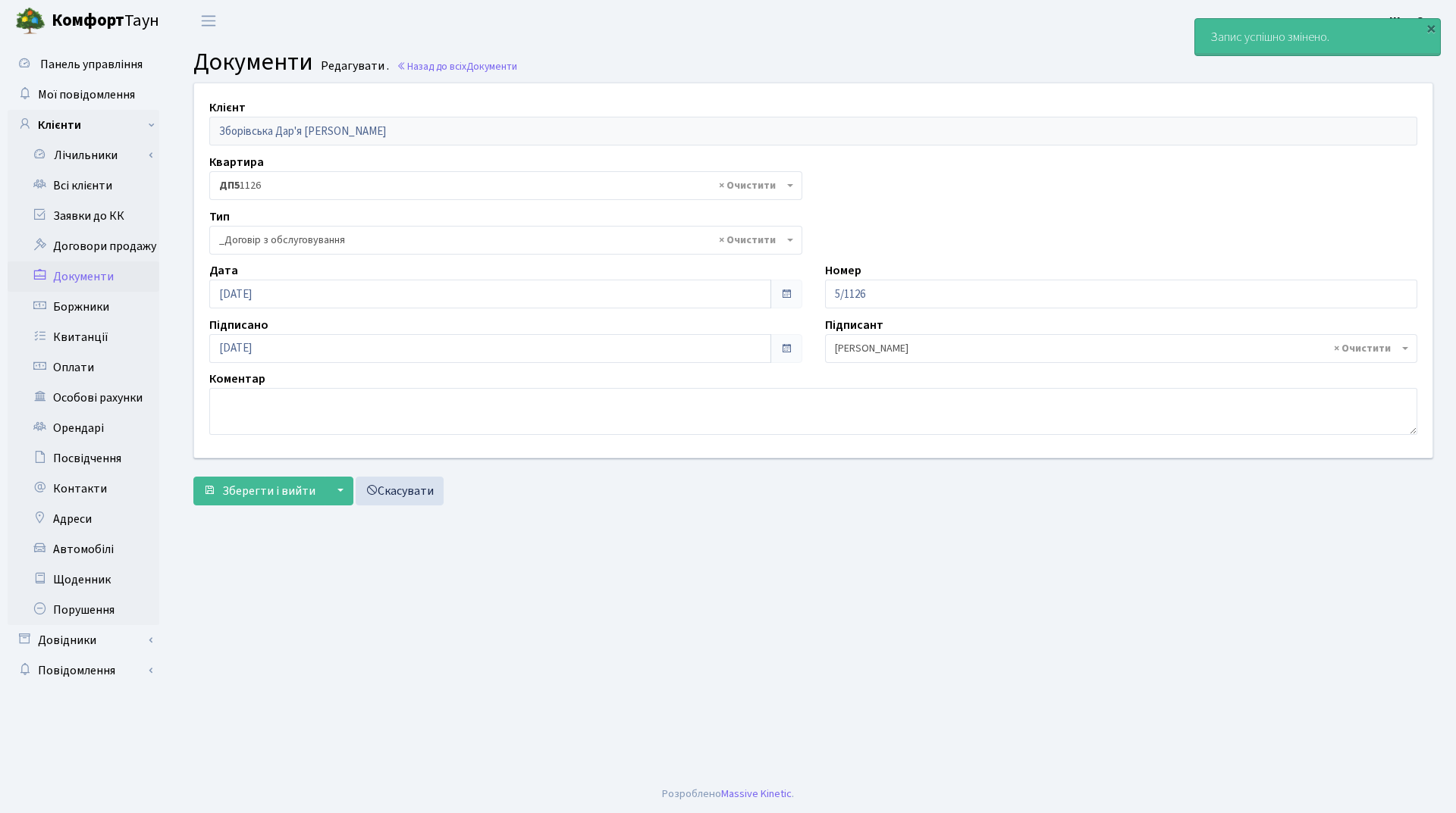
select select "289"
click at [87, 185] on link "Всі клієнти" at bounding box center [83, 185] width 151 height 30
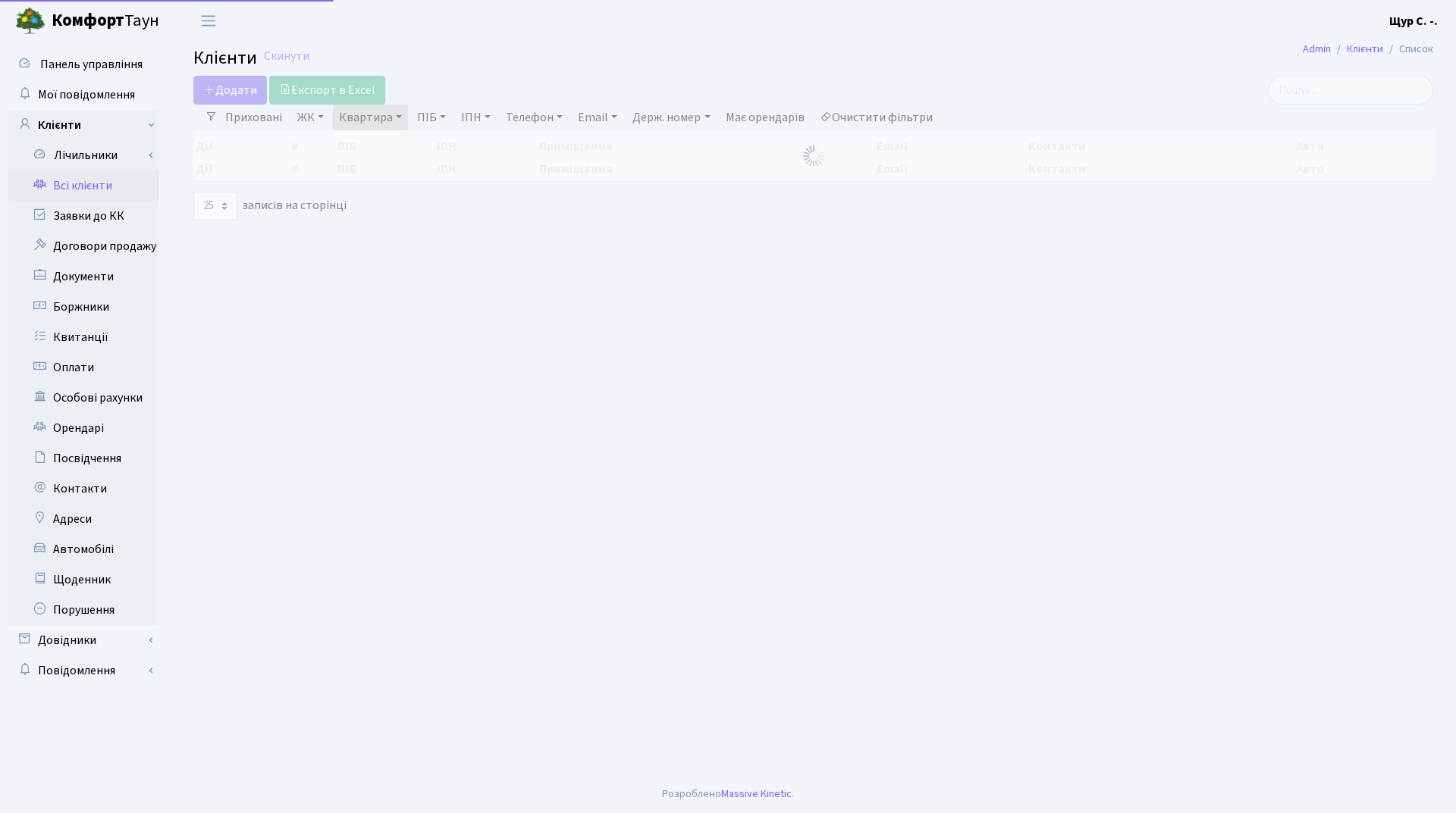
select select "25"
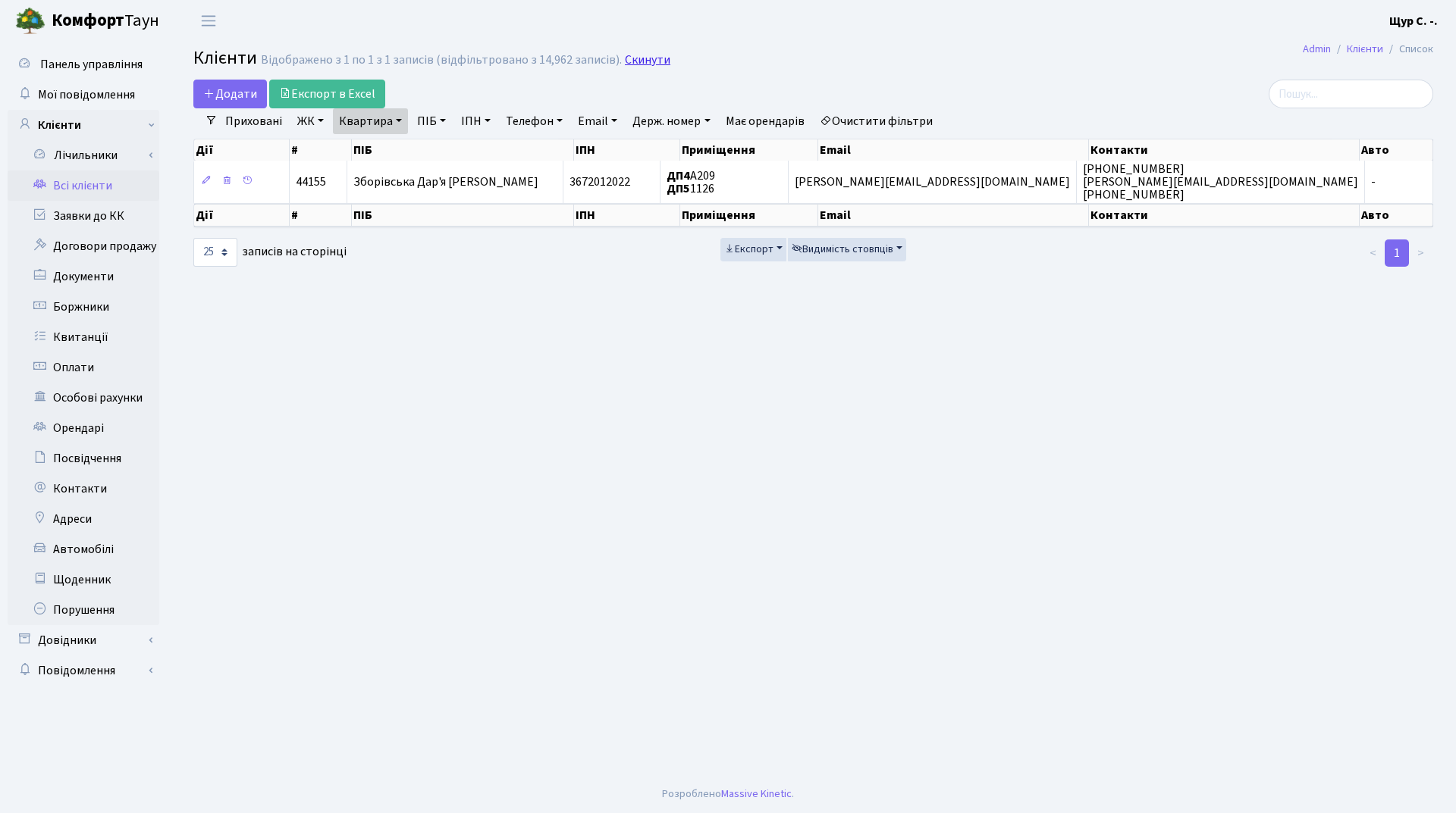
click at [638, 57] on link "Скинути" at bounding box center [647, 60] width 45 height 15
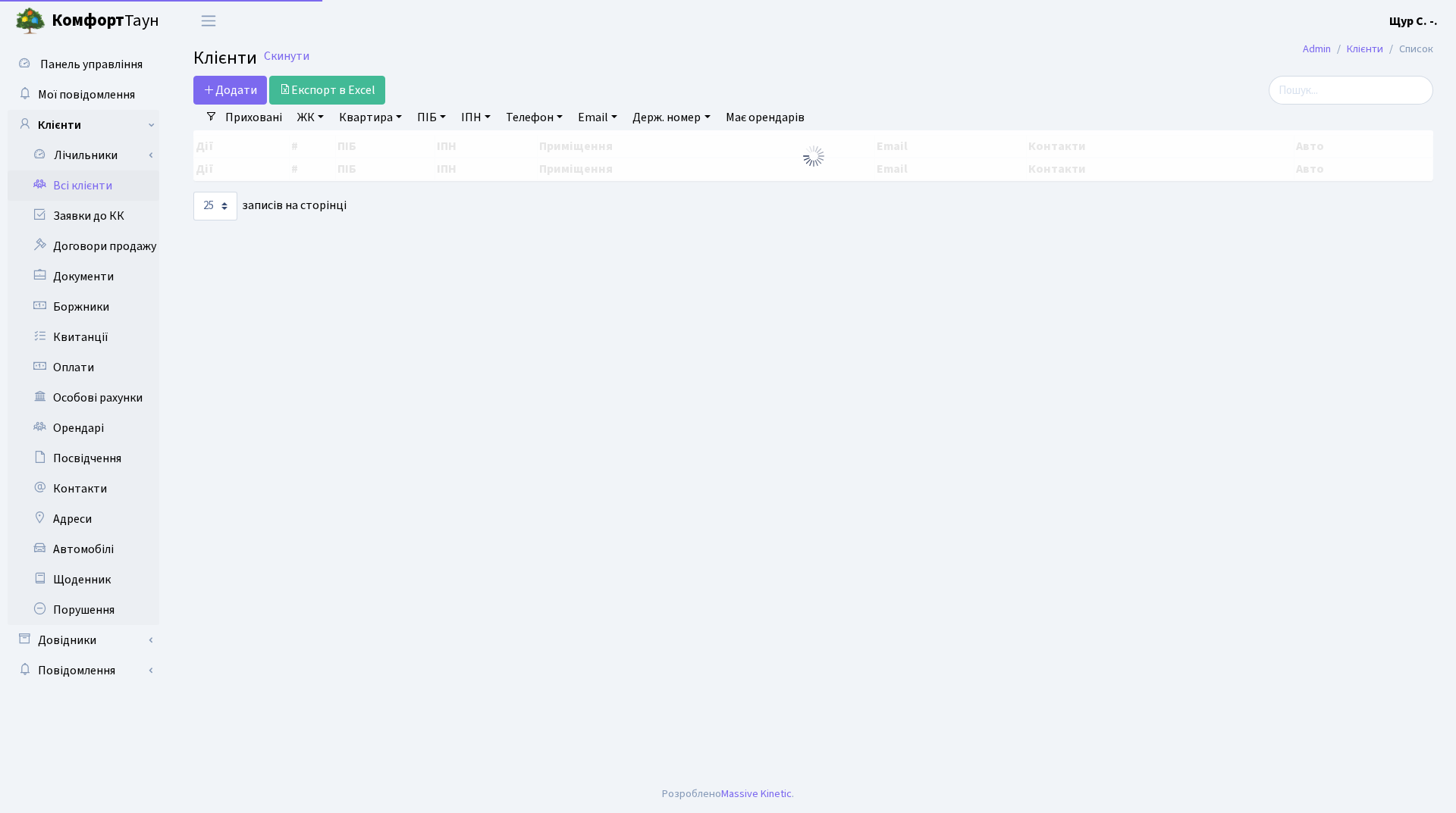
select select "25"
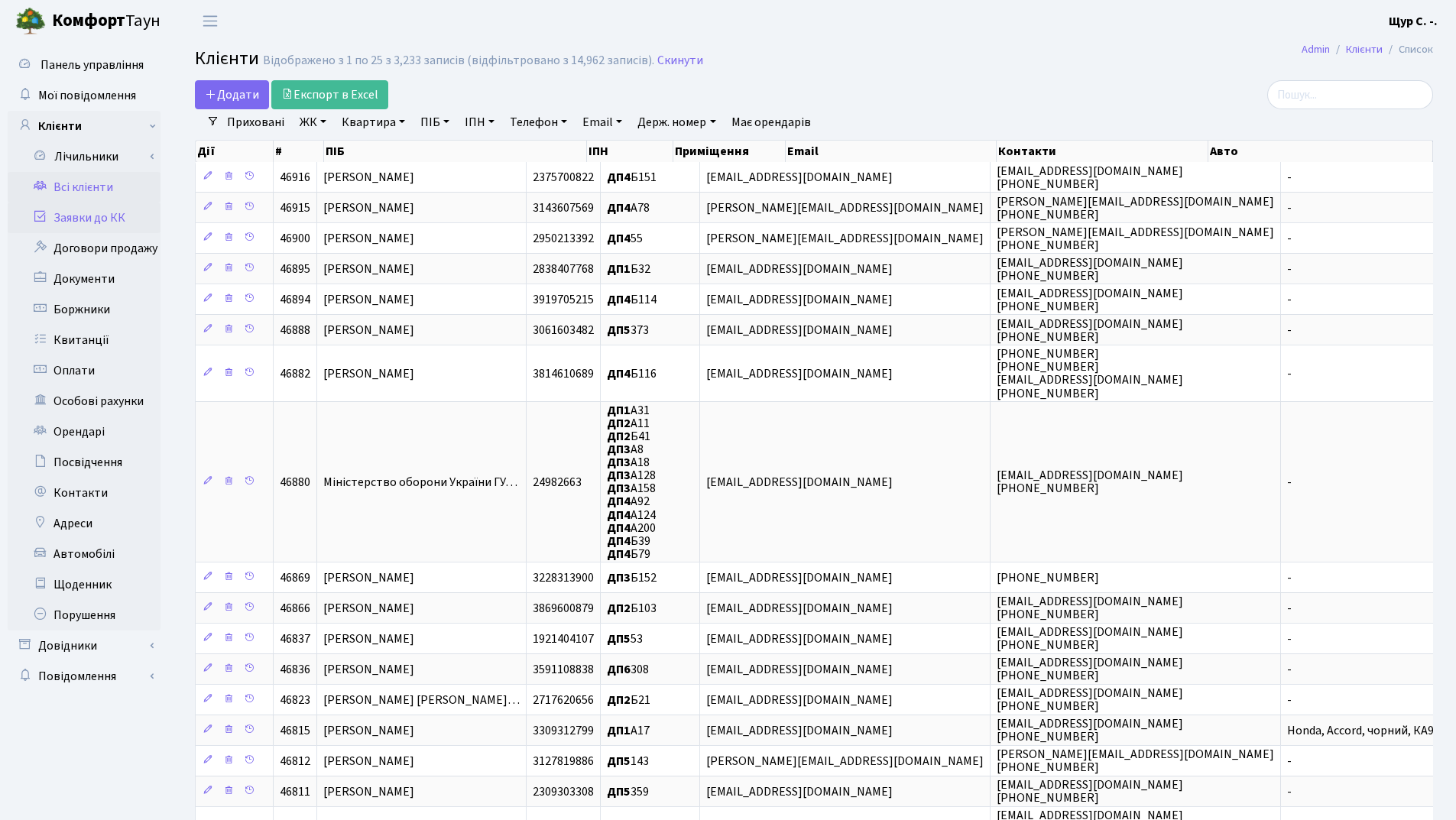
click at [73, 224] on link "Заявки до КК" at bounding box center [84, 218] width 153 height 31
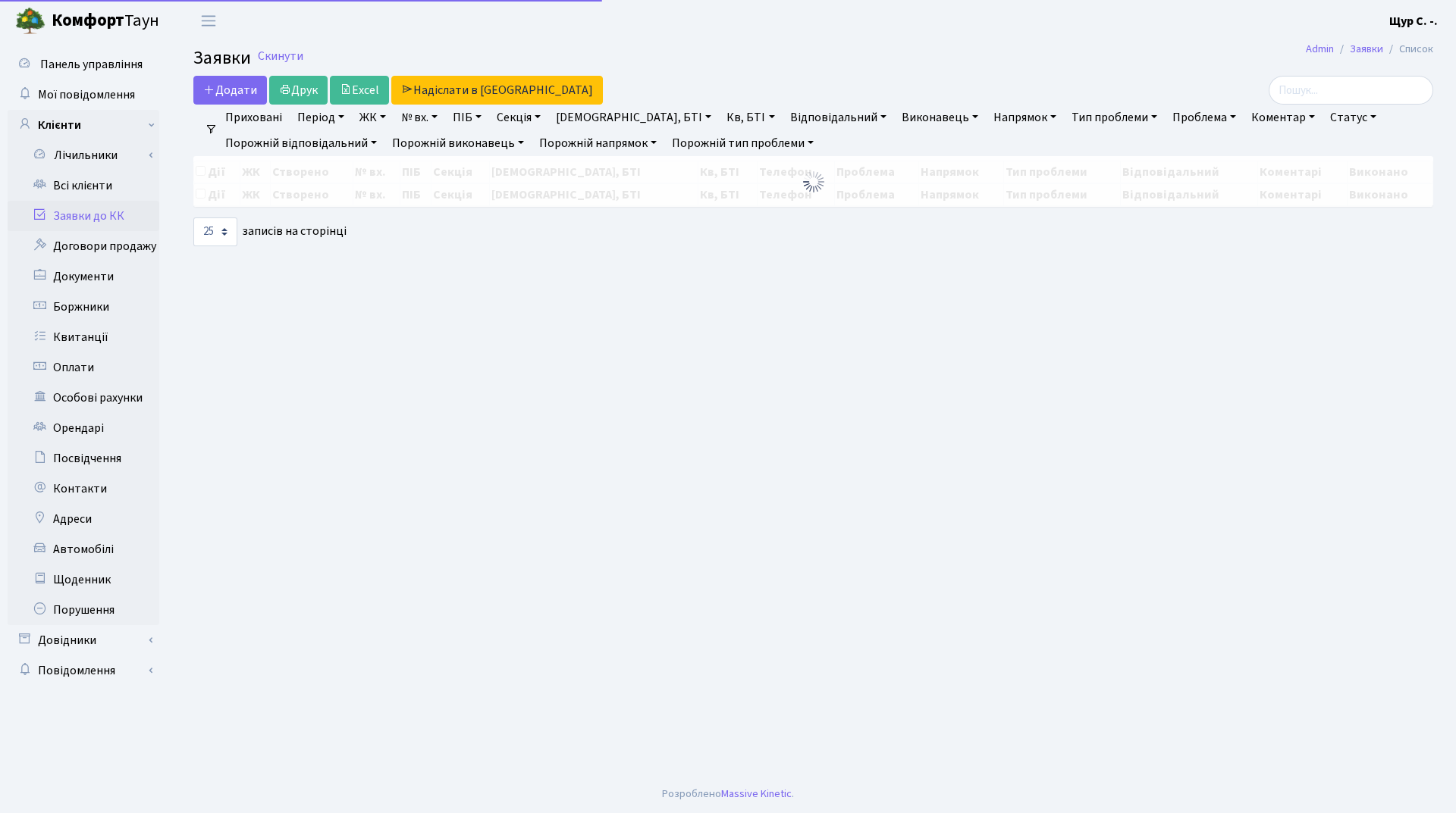
select select "25"
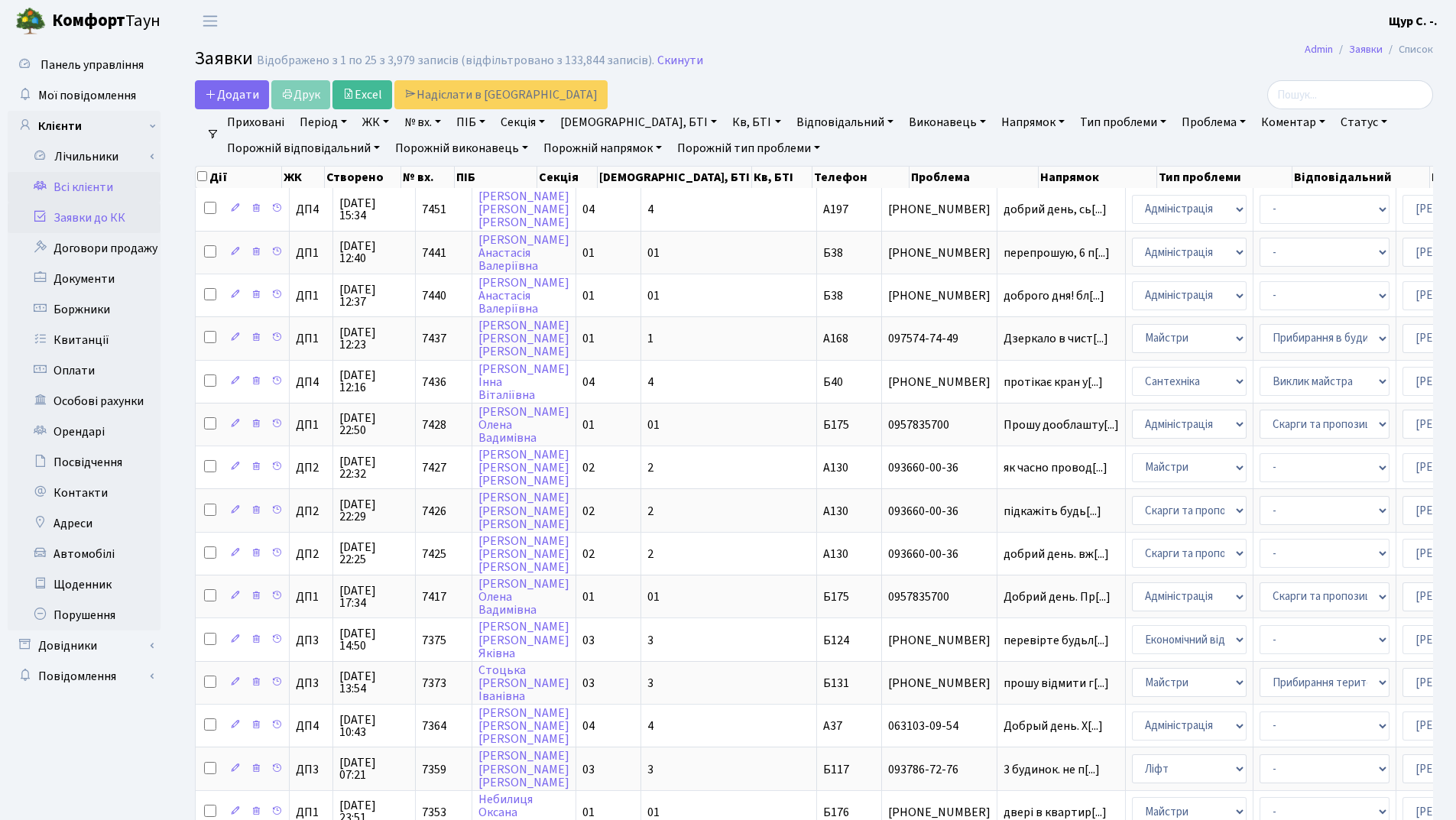
click at [116, 180] on link "Всі клієнти" at bounding box center [84, 187] width 153 height 31
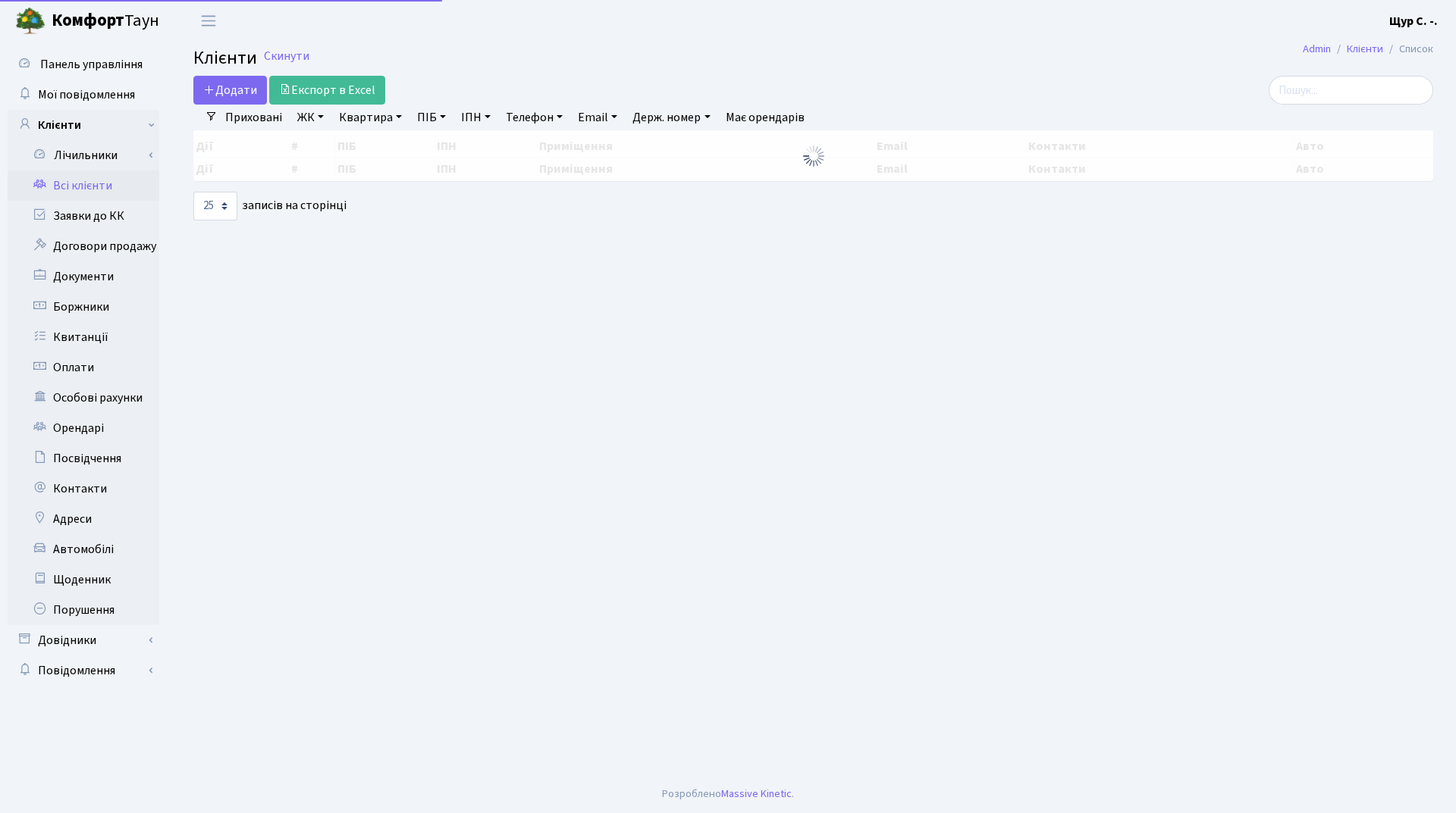
select select "25"
